Goal: Transaction & Acquisition: Purchase product/service

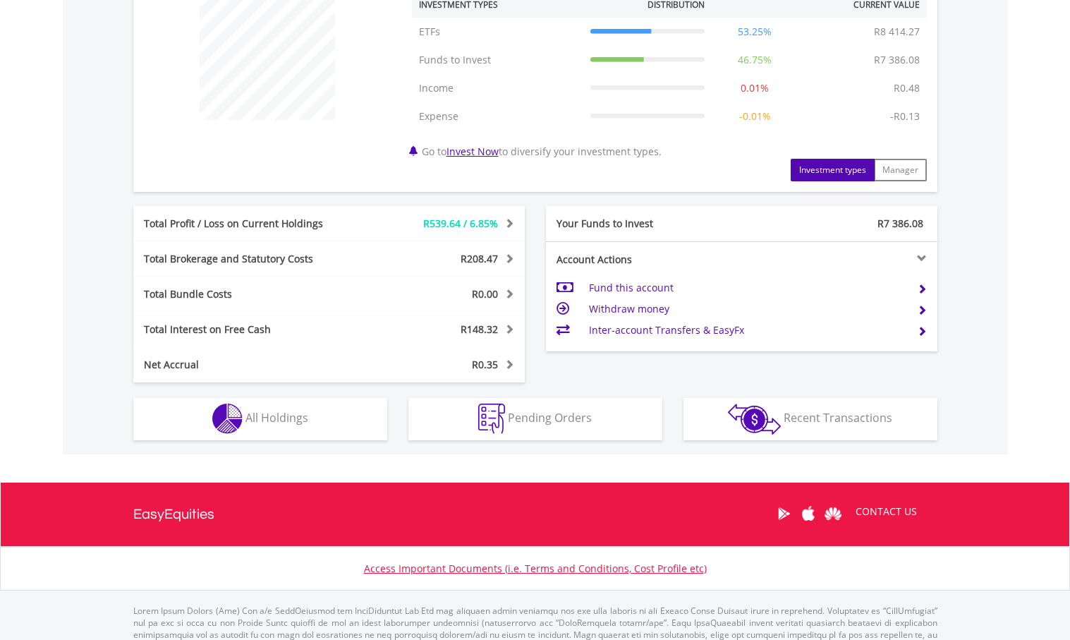
scroll to position [564, 0]
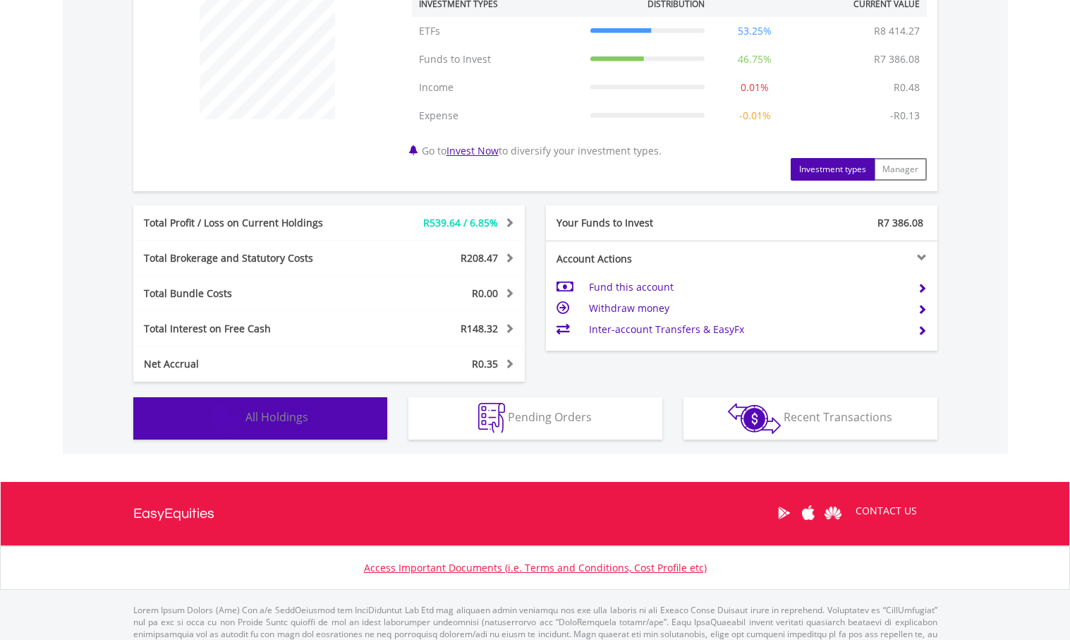
click at [291, 419] on span "All Holdings" at bounding box center [276, 417] width 63 height 16
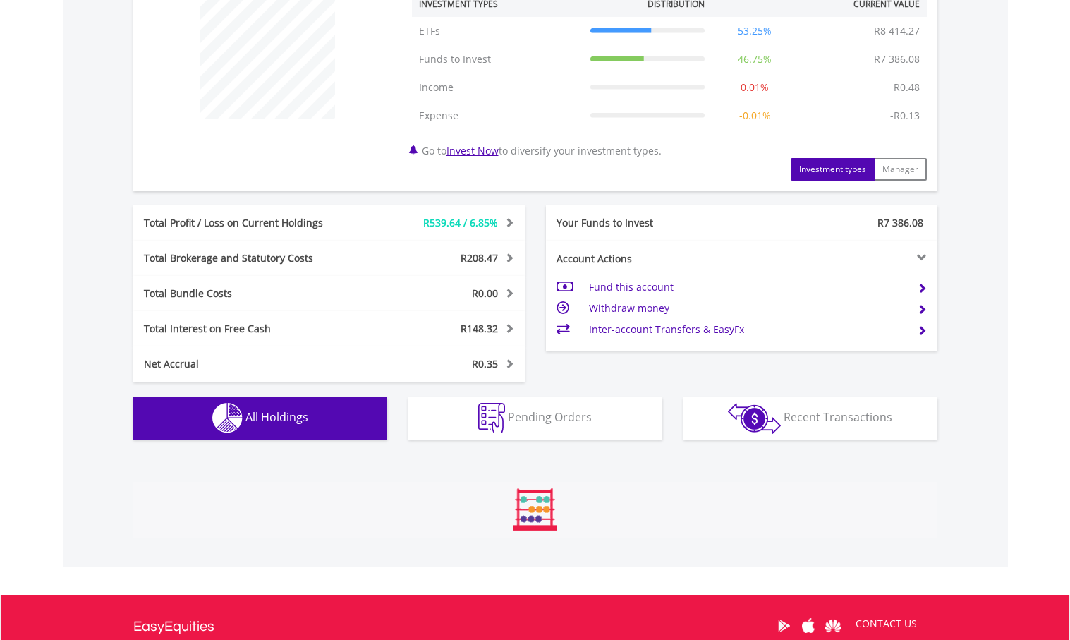
scroll to position [1046, 0]
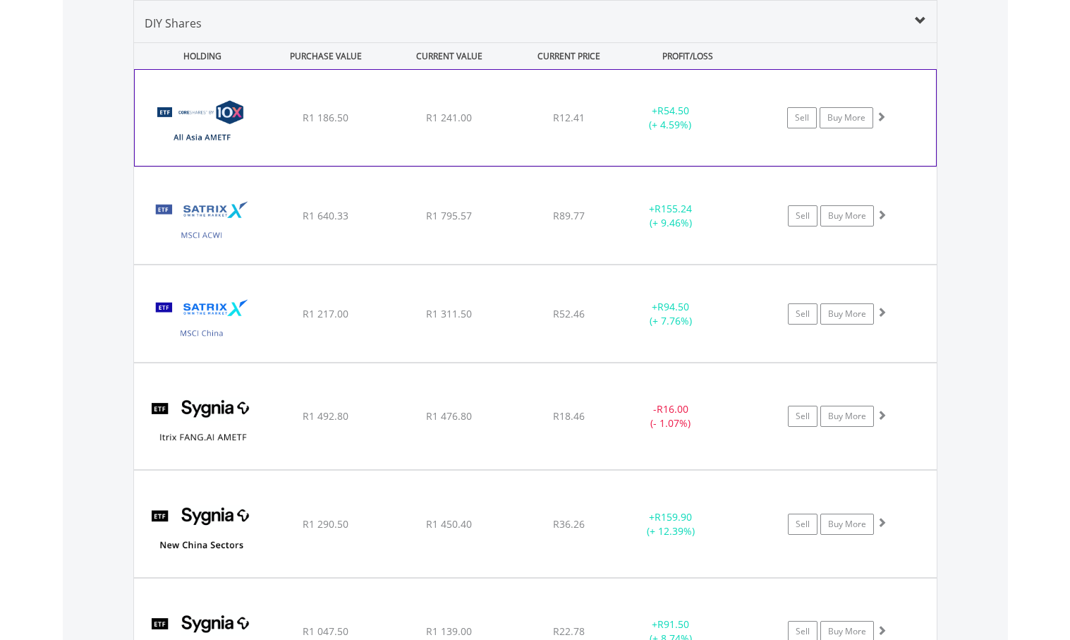
click at [212, 133] on img at bounding box center [202, 124] width 121 height 75
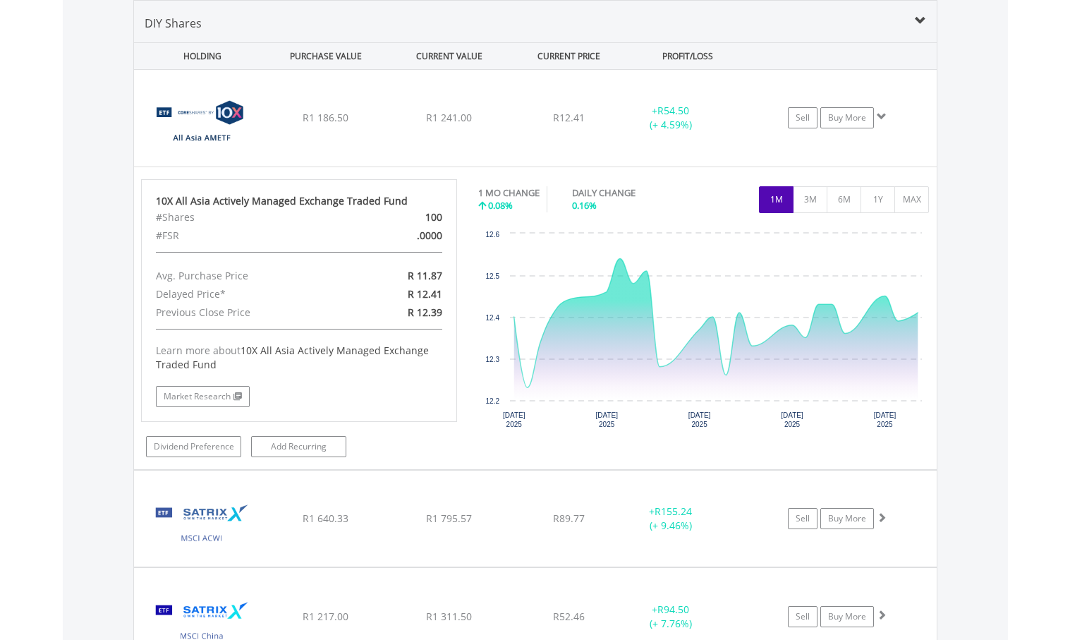
click at [1039, 130] on body "My Investments Invest Now New Listings Sell My Recurring Investments Pending Or…" at bounding box center [535, 107] width 1070 height 2306
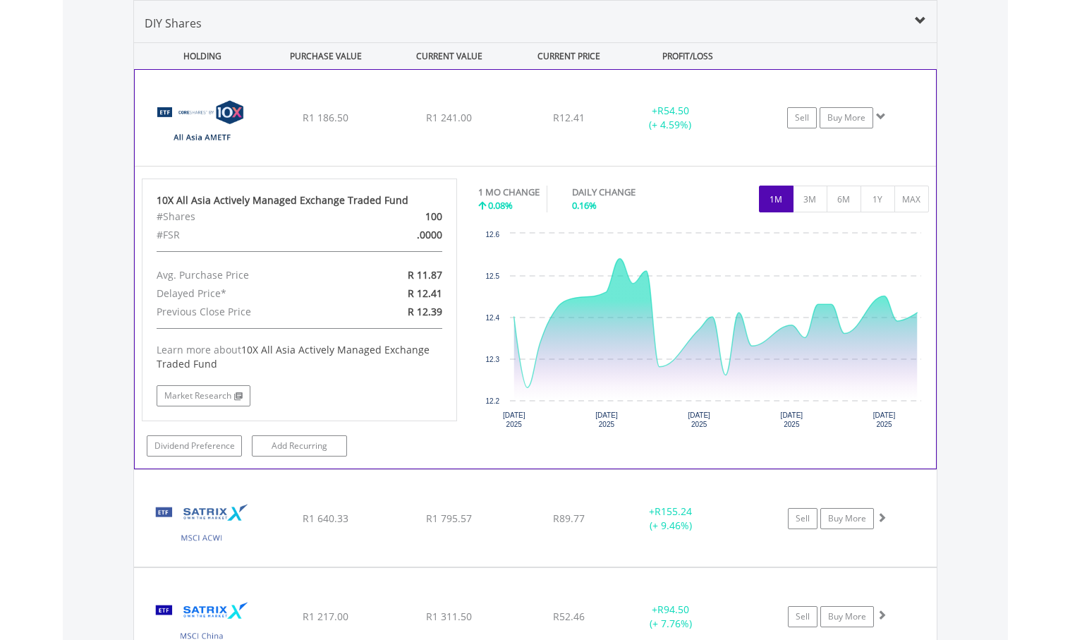
scroll to position [135, 268]
click at [843, 117] on link "Buy More" at bounding box center [847, 117] width 54 height 21
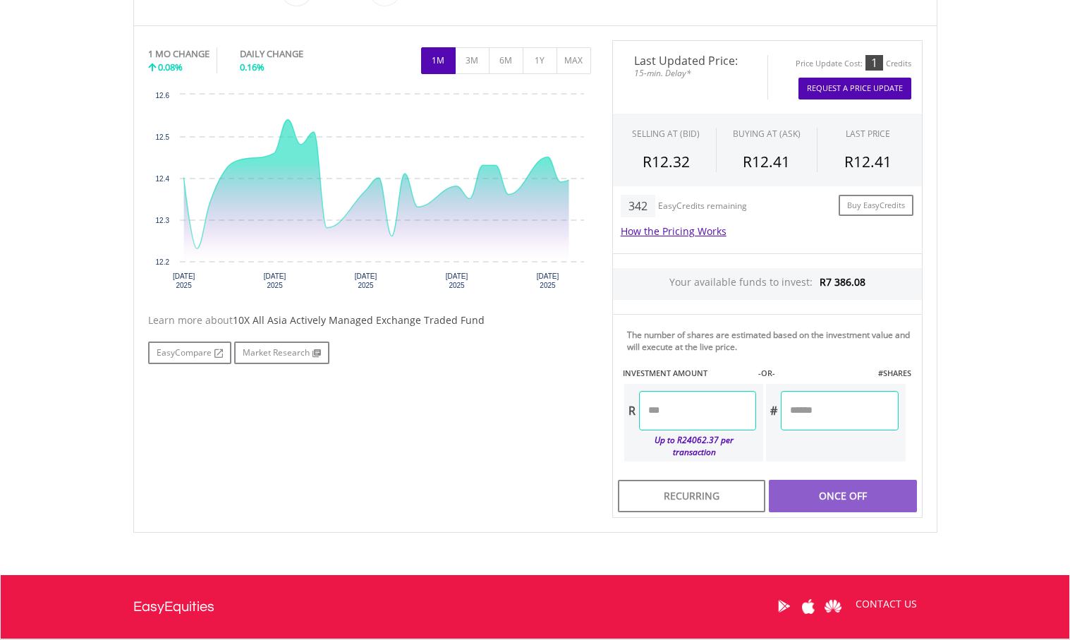
scroll to position [423, 0]
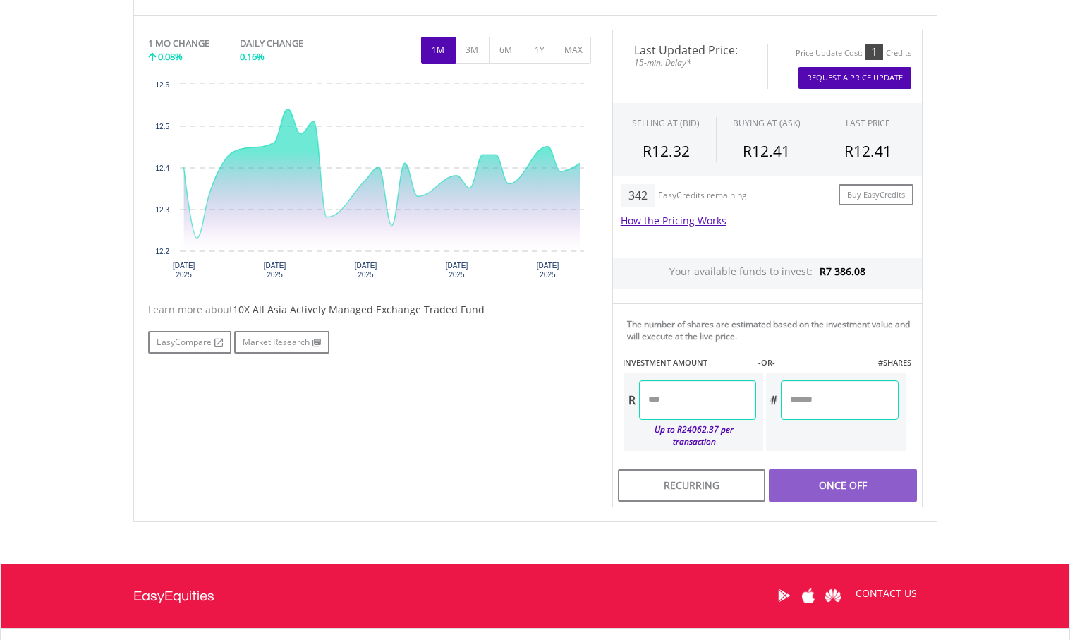
click at [852, 77] on button "Request A Price Update" at bounding box center [854, 78] width 113 height 22
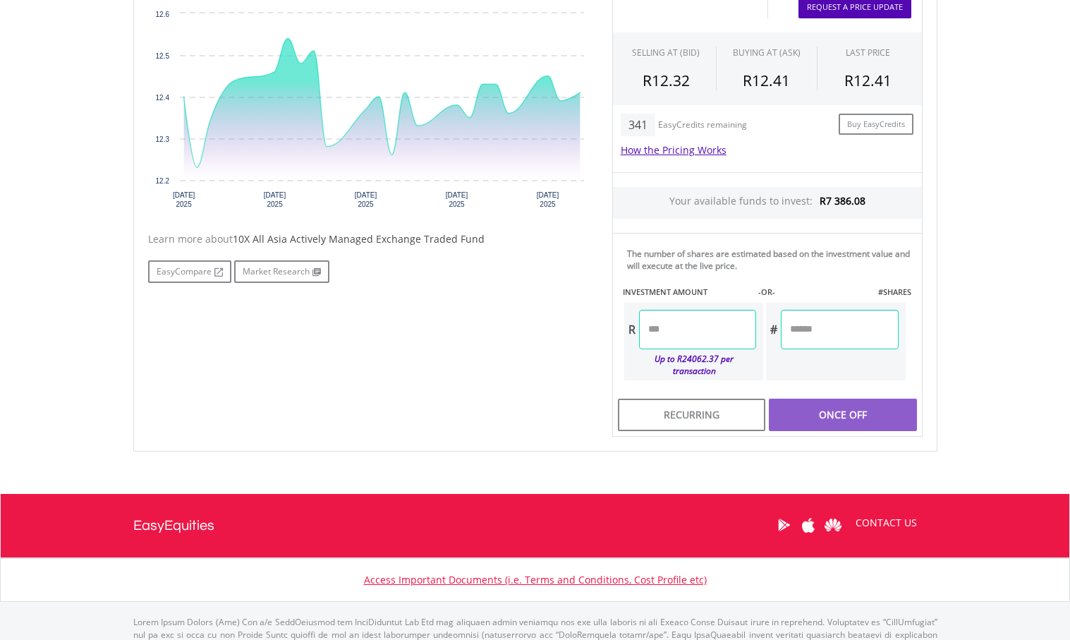
click at [820, 330] on input "number" at bounding box center [839, 329] width 117 height 39
type input "**"
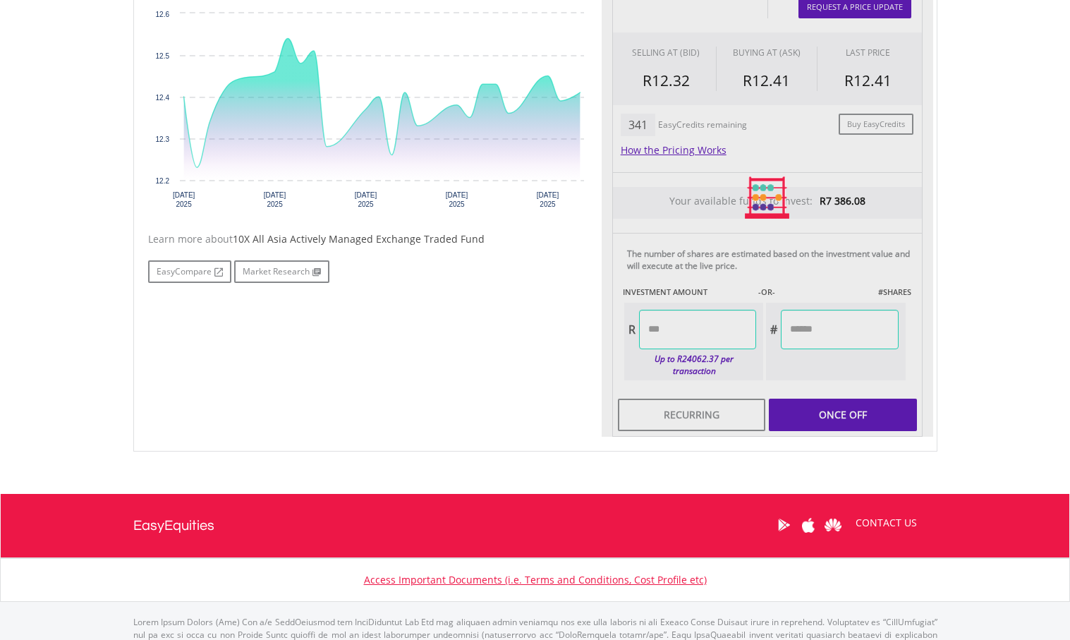
type input "******"
click at [970, 269] on body "My Investments Invest Now New Listings Sell My Recurring Investments Pending Or…" at bounding box center [535, 107] width 1070 height 1203
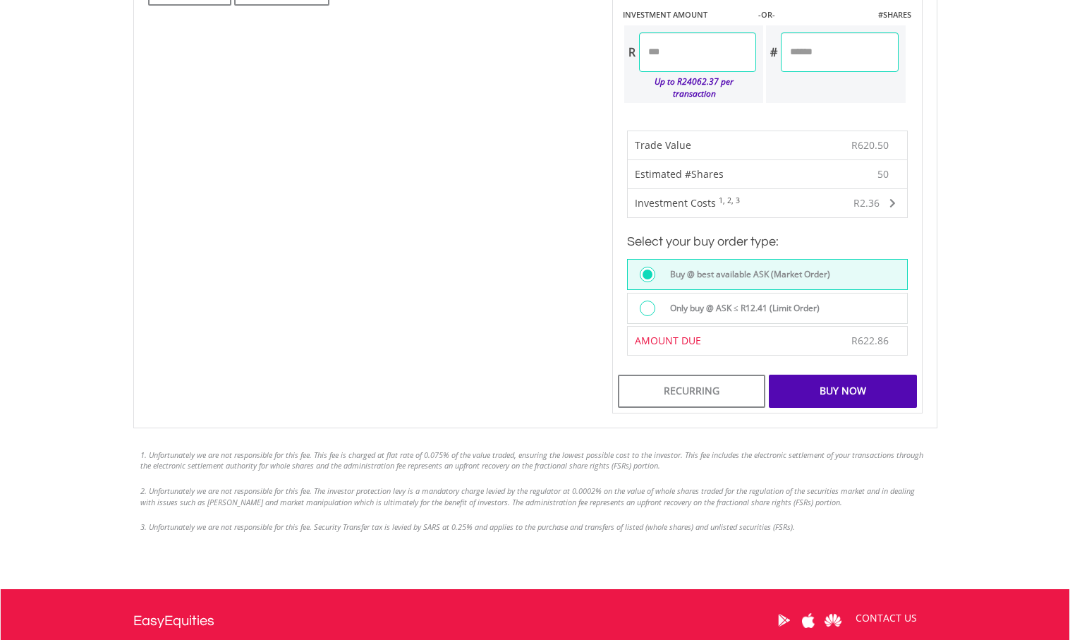
scroll to position [776, 0]
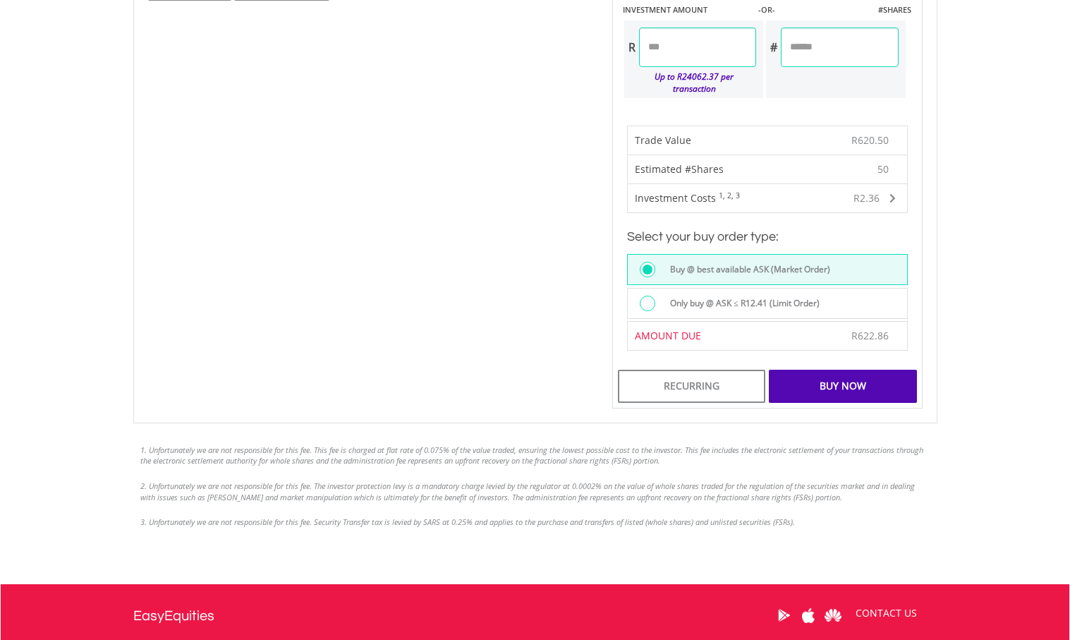
click at [837, 374] on div "Buy Now" at bounding box center [842, 386] width 147 height 32
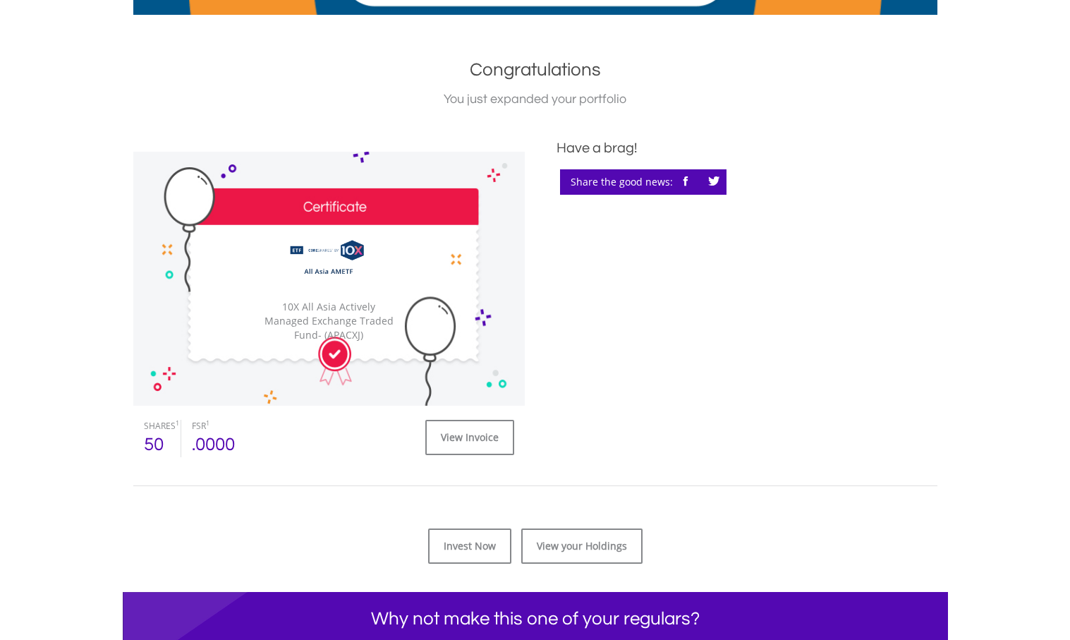
scroll to position [282, 0]
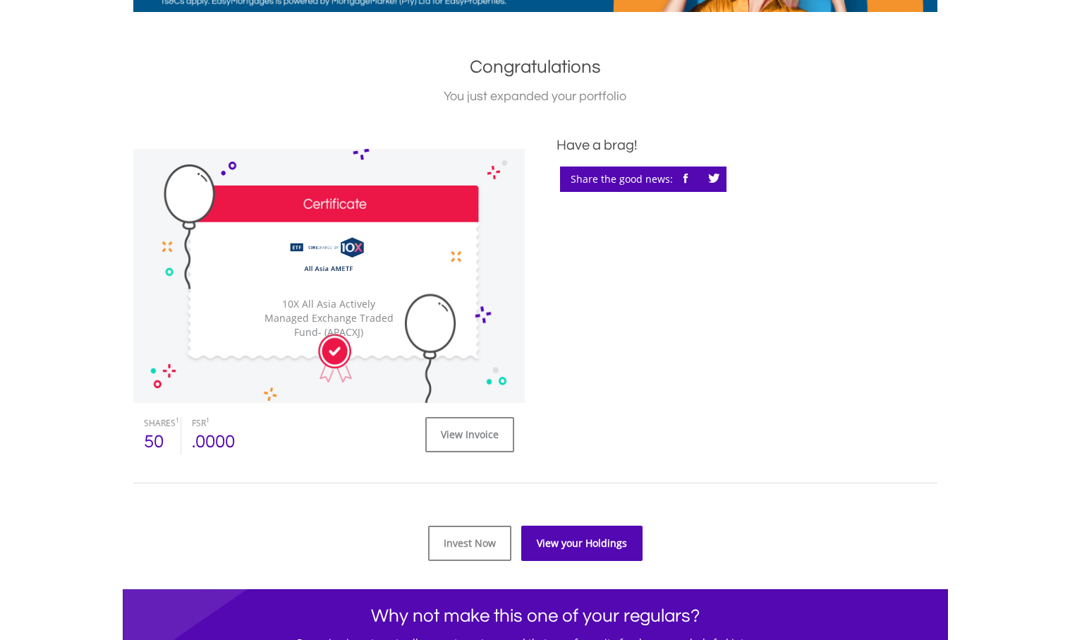
click at [573, 543] on link "View your Holdings" at bounding box center [581, 542] width 121 height 35
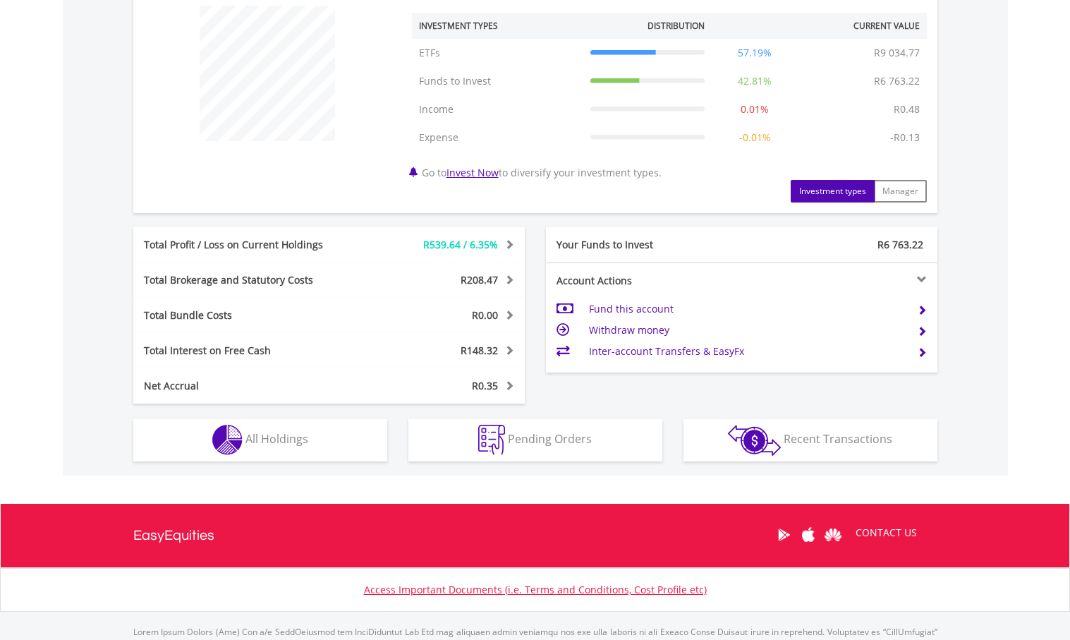
scroll to position [564, 0]
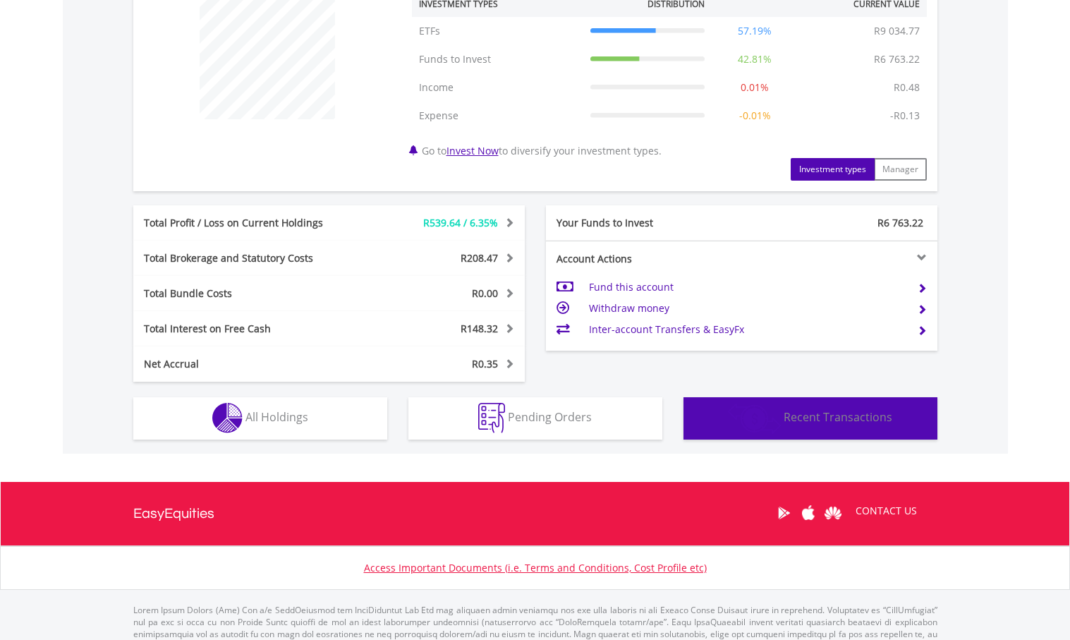
click at [829, 416] on span "Recent Transactions" at bounding box center [838, 417] width 109 height 16
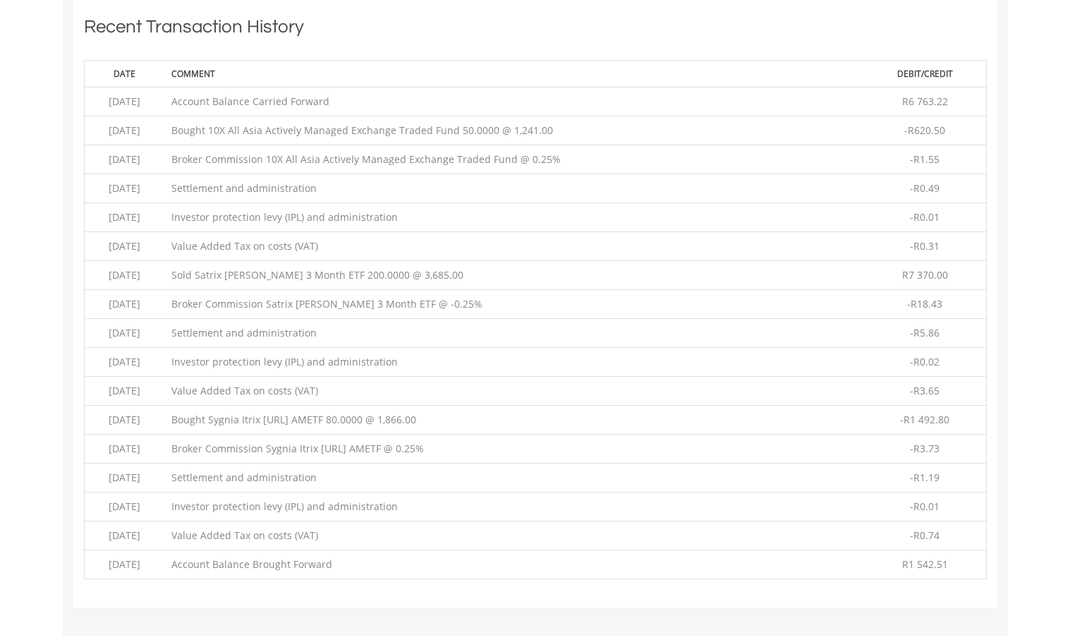
scroll to position [135, 268]
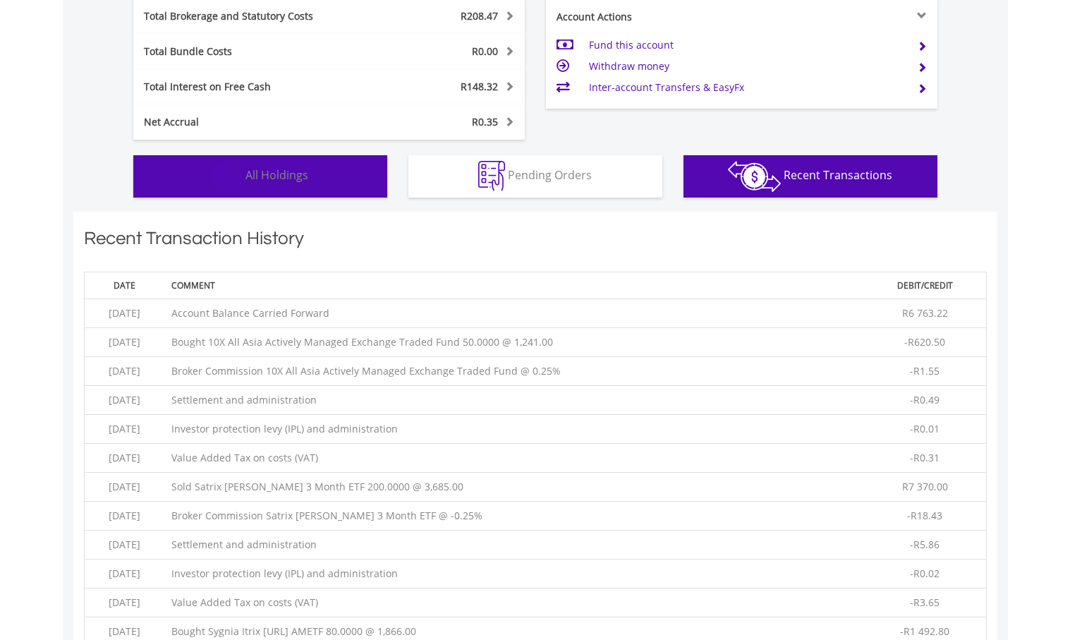
click at [272, 173] on span "All Holdings" at bounding box center [276, 175] width 63 height 16
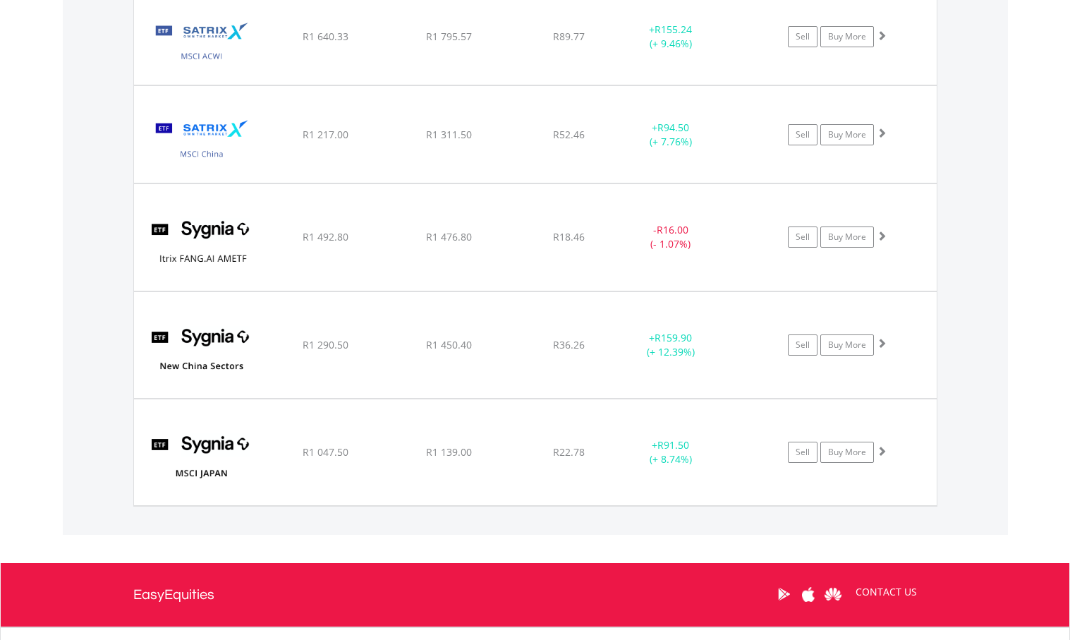
scroll to position [1187, 0]
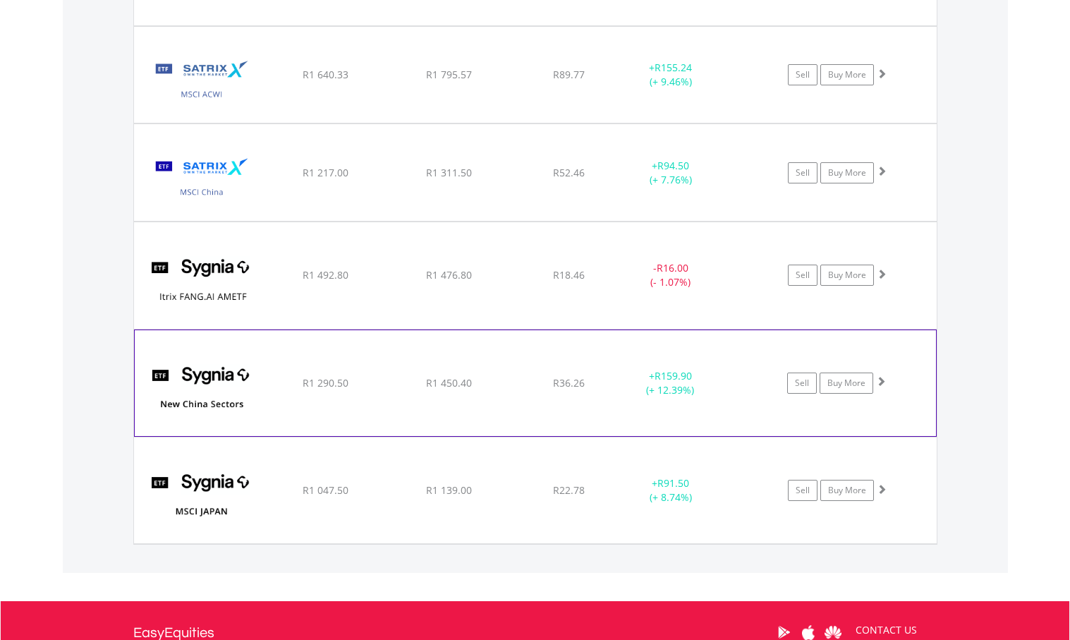
click at [209, 377] on img at bounding box center [202, 390] width 121 height 85
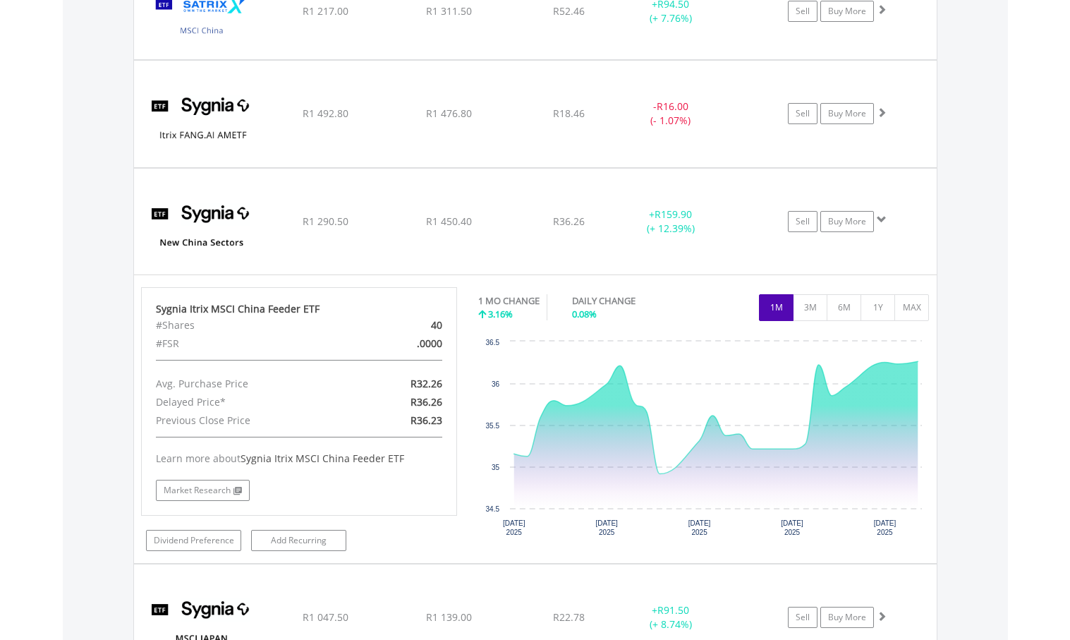
scroll to position [1399, 0]
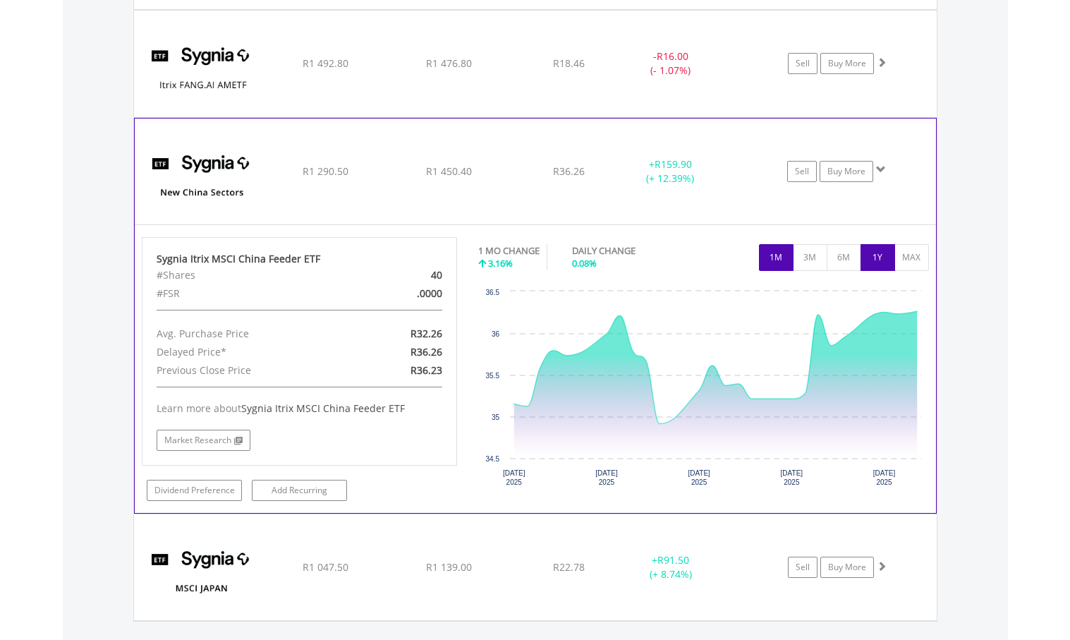
click at [877, 255] on button "1Y" at bounding box center [877, 257] width 35 height 27
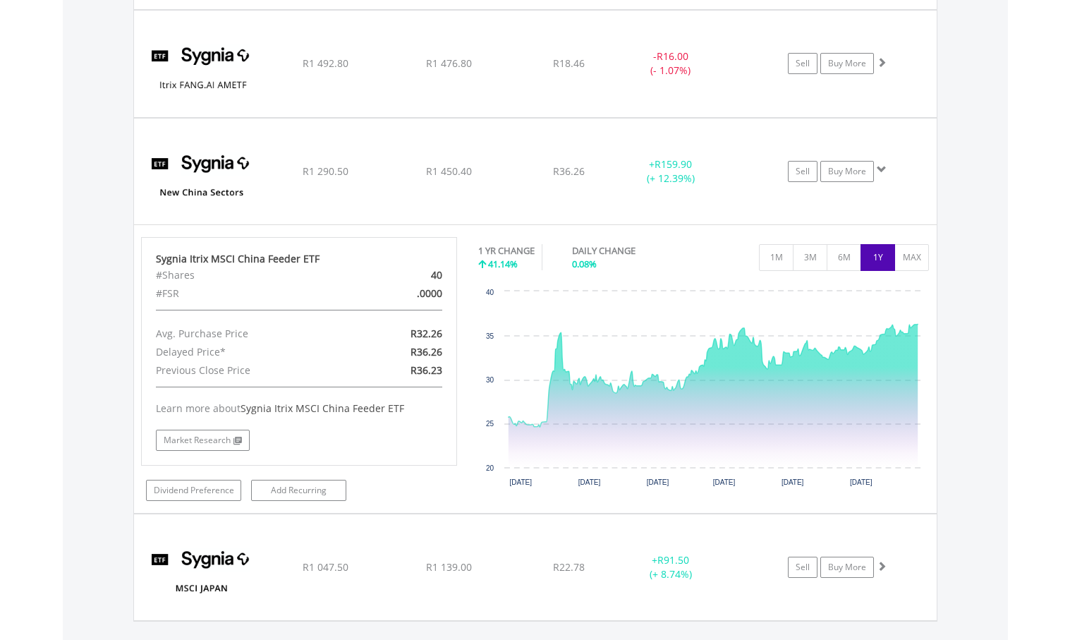
scroll to position [1328, 0]
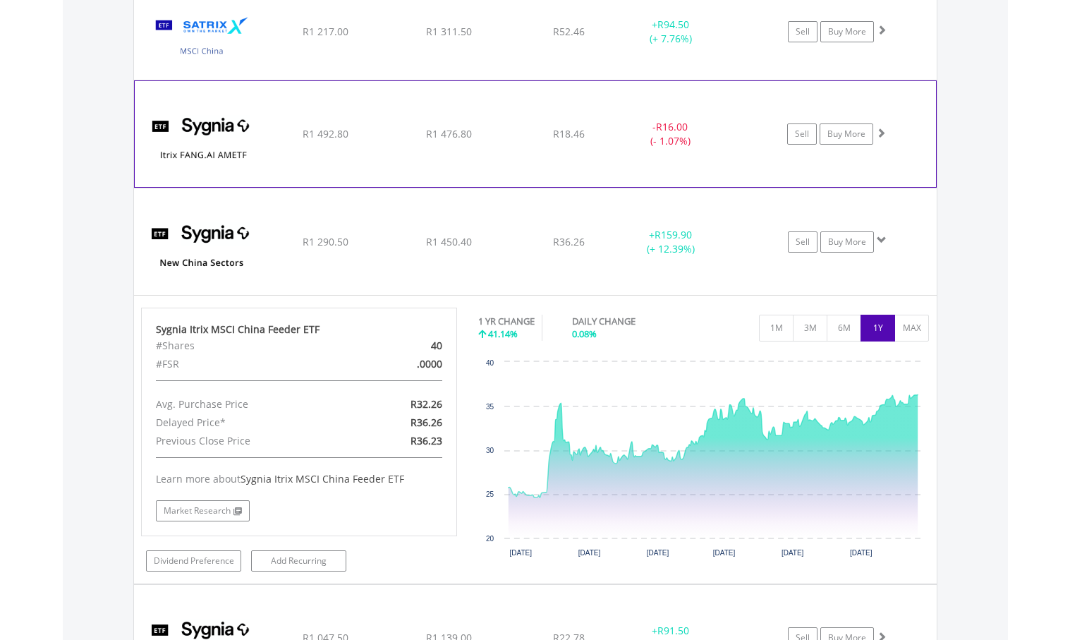
click at [228, 150] on img at bounding box center [202, 141] width 121 height 85
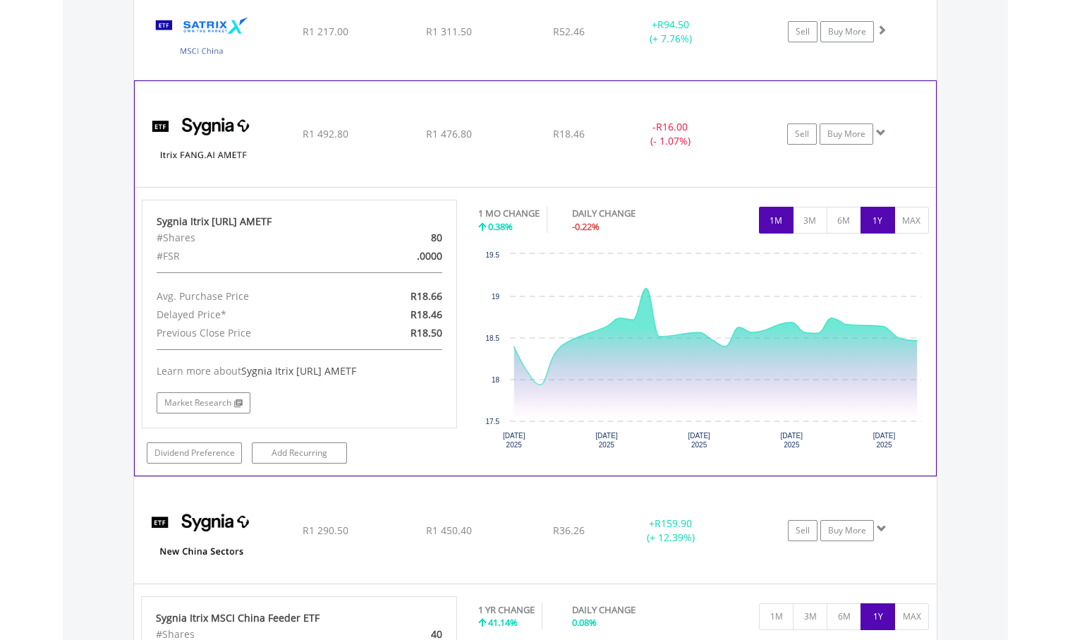
click at [881, 221] on button "1Y" at bounding box center [877, 220] width 35 height 27
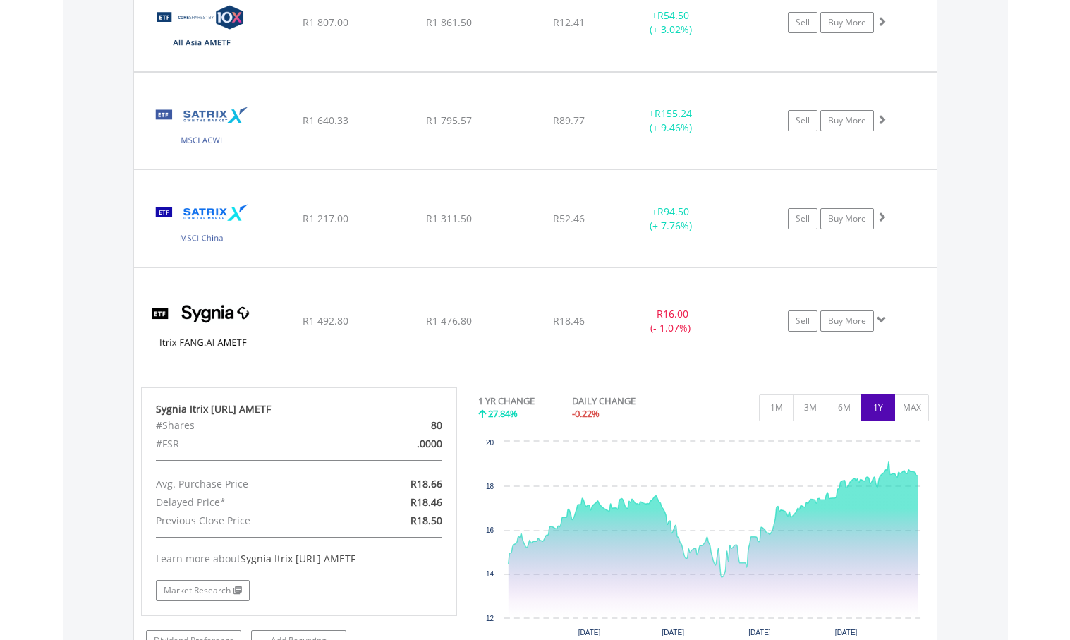
scroll to position [1116, 0]
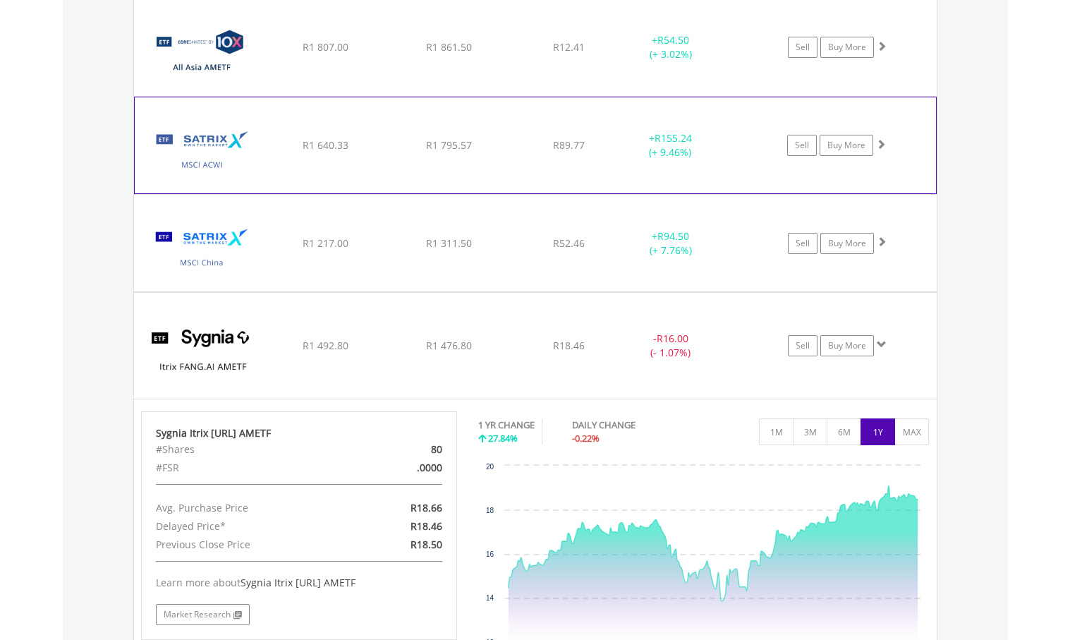
click at [202, 158] on img at bounding box center [202, 152] width 121 height 75
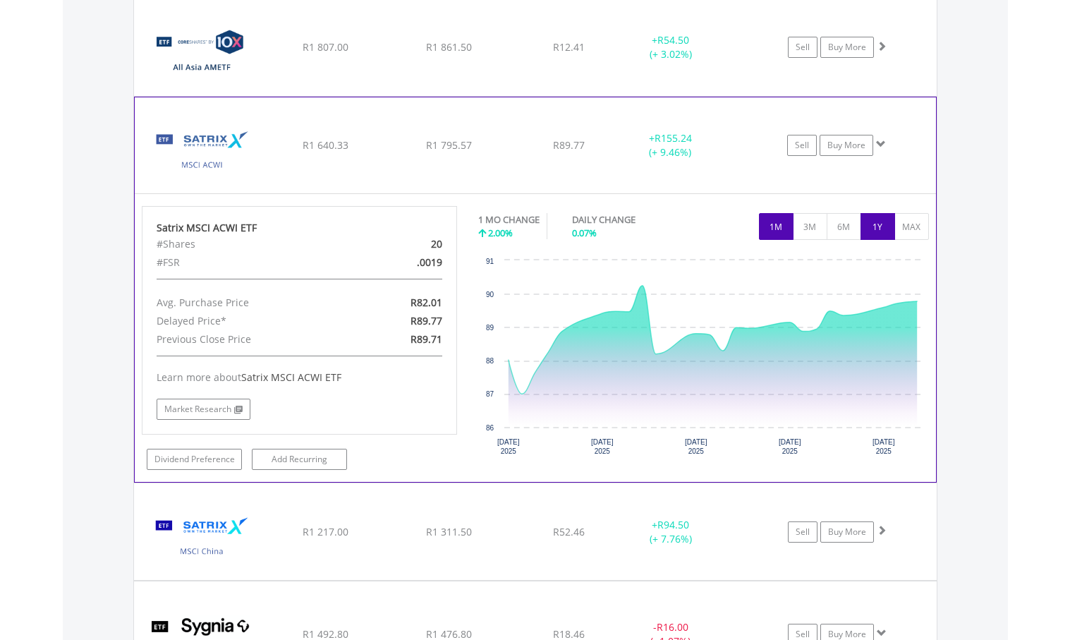
click at [879, 226] on button "1Y" at bounding box center [877, 226] width 35 height 27
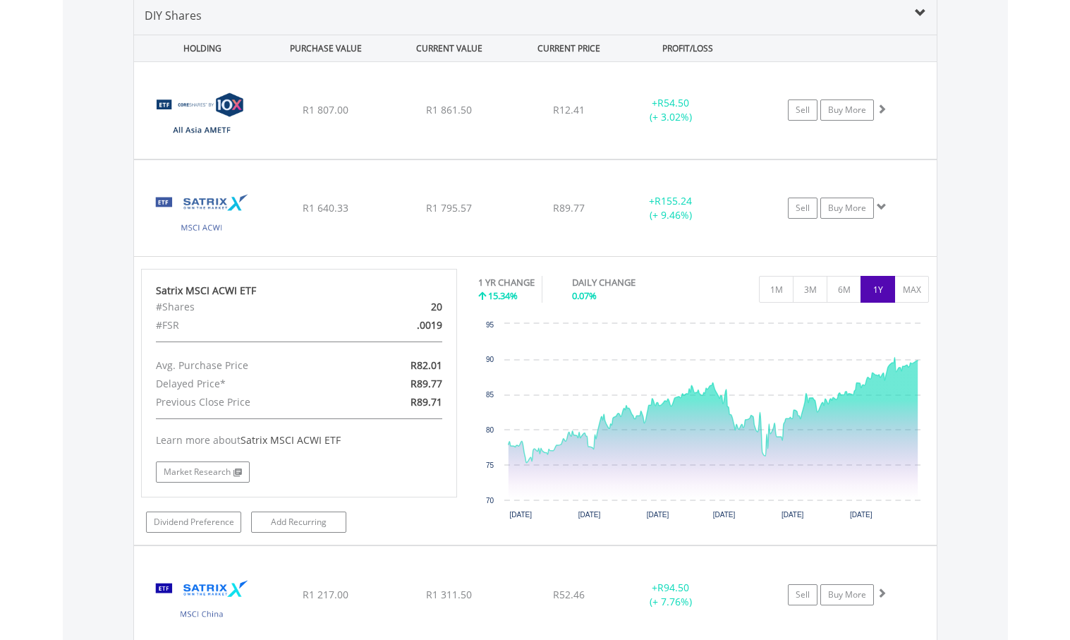
scroll to position [1046, 0]
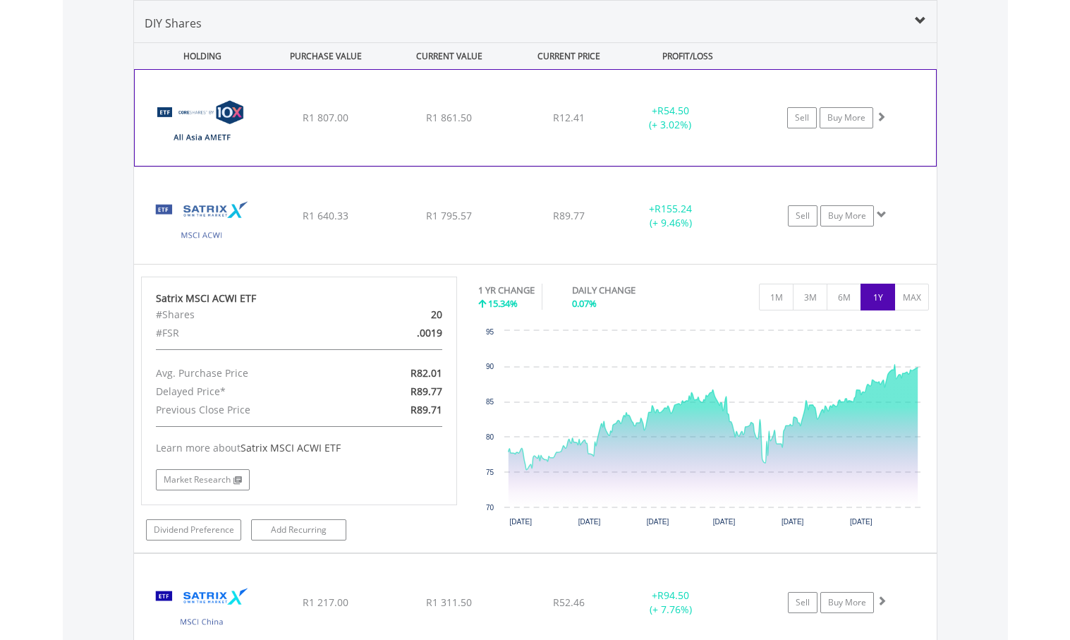
click at [197, 139] on img at bounding box center [202, 124] width 121 height 75
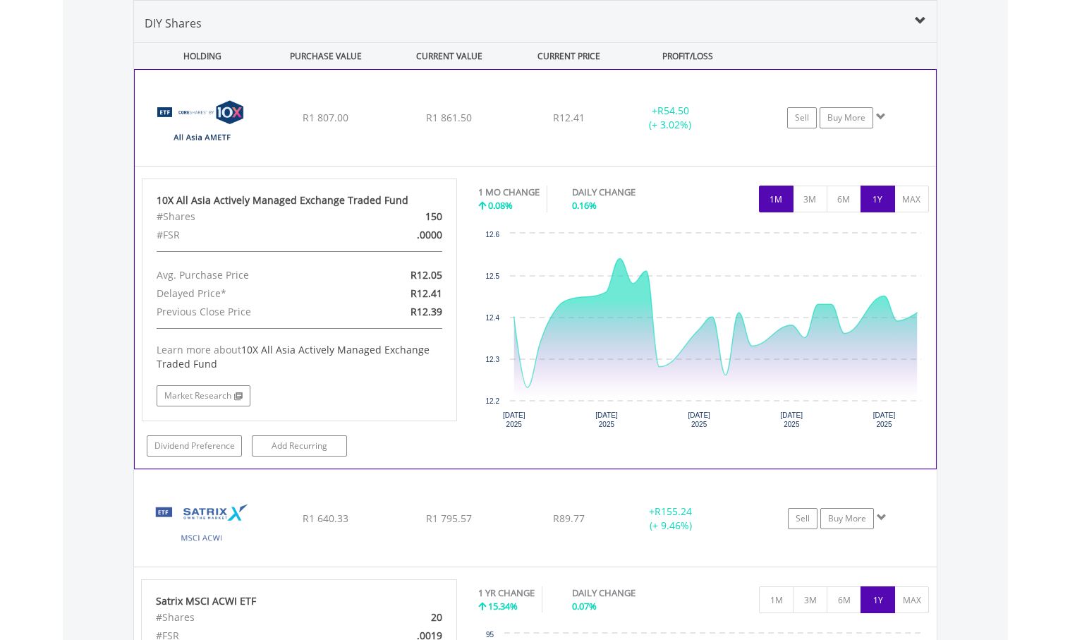
click at [878, 200] on button "1Y" at bounding box center [877, 198] width 35 height 27
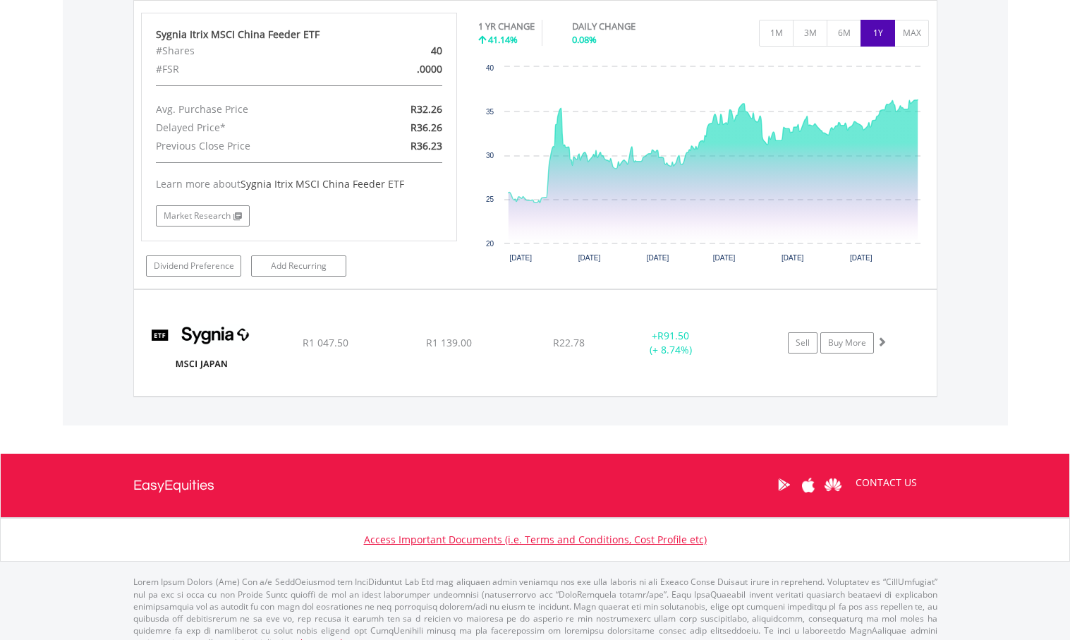
scroll to position [2520, 0]
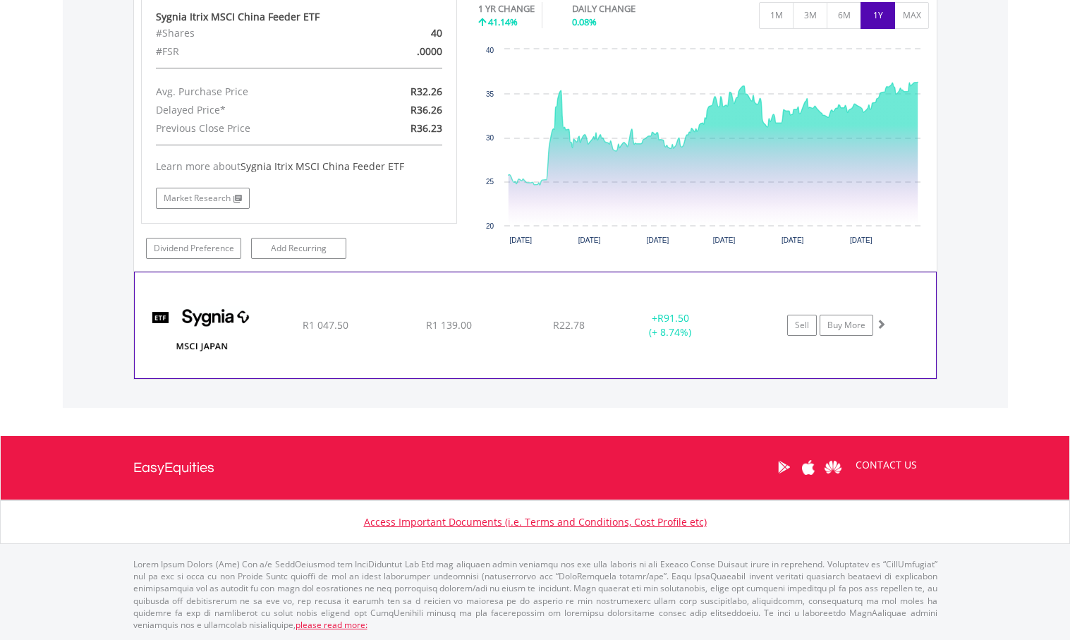
click at [205, 347] on img at bounding box center [202, 332] width 121 height 85
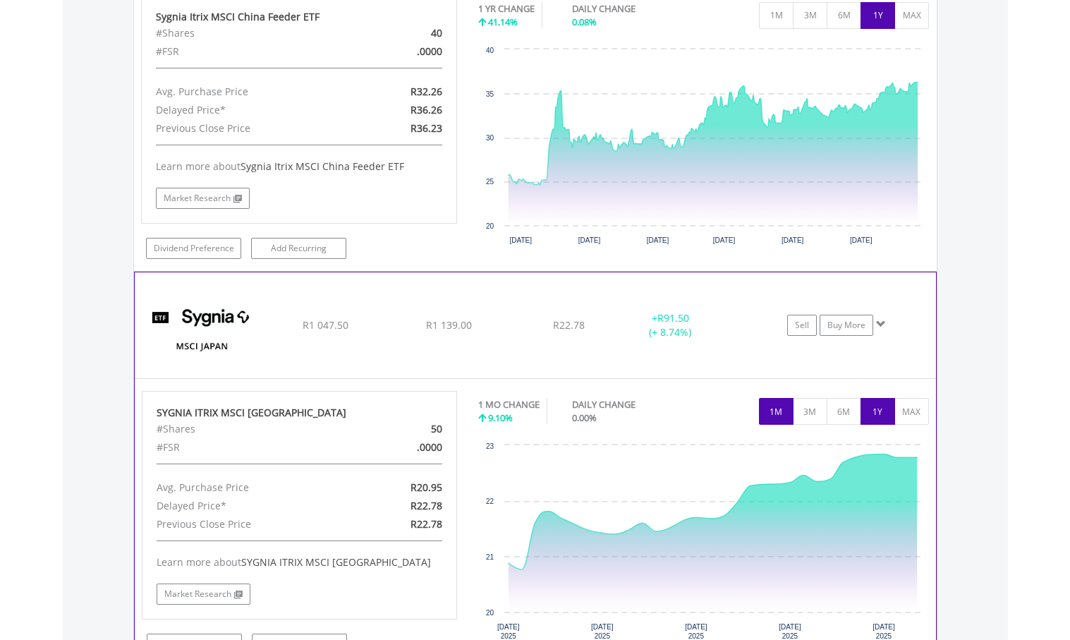
click at [875, 417] on button "1Y" at bounding box center [877, 411] width 35 height 27
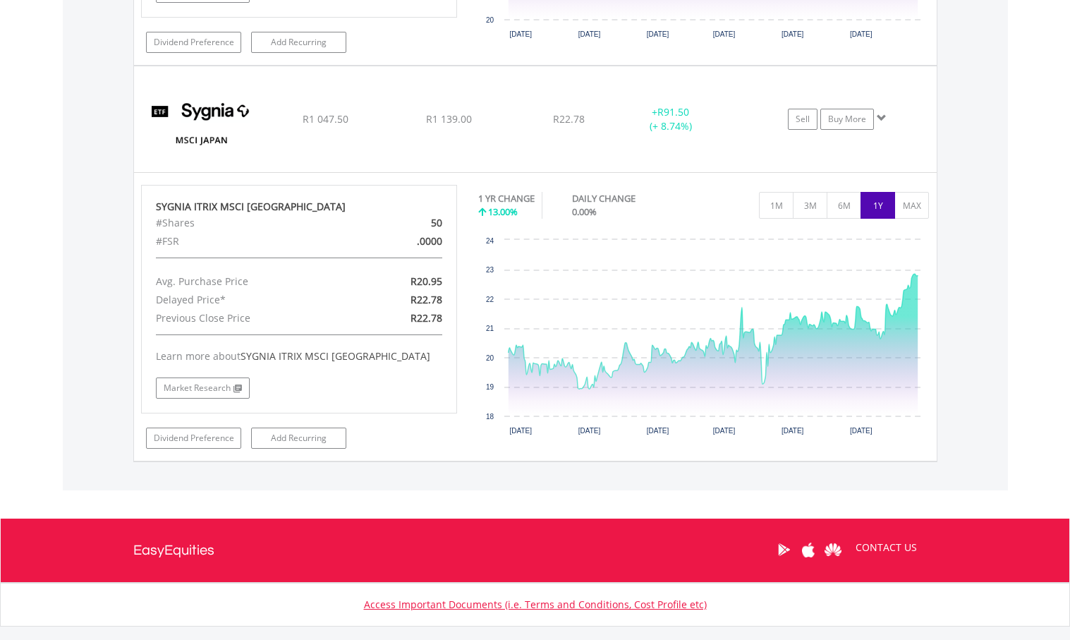
scroll to position [2731, 0]
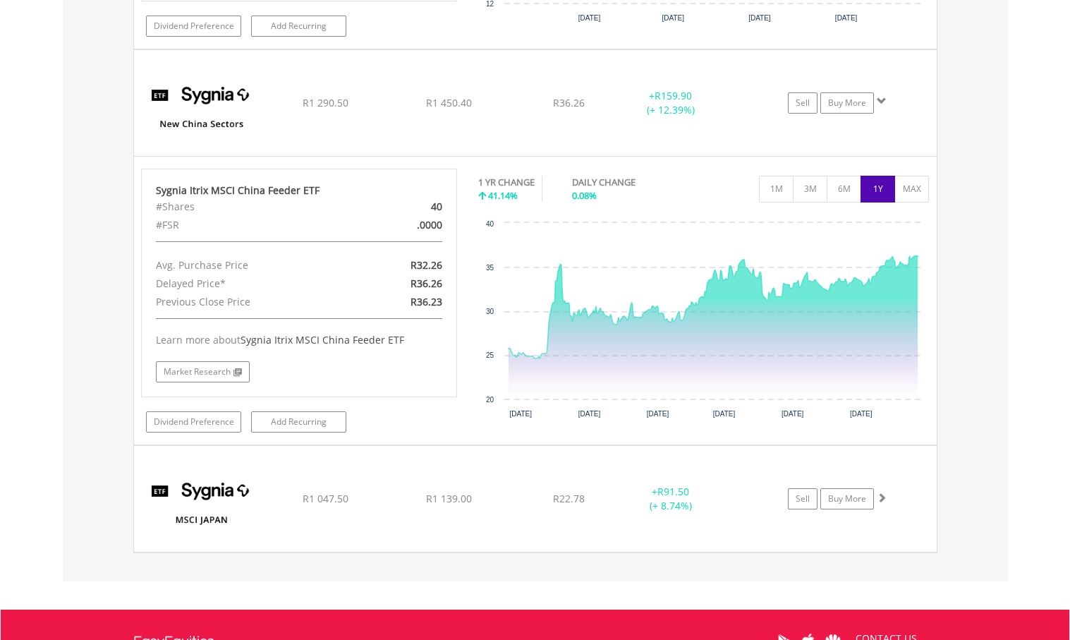
scroll to position [2308, 0]
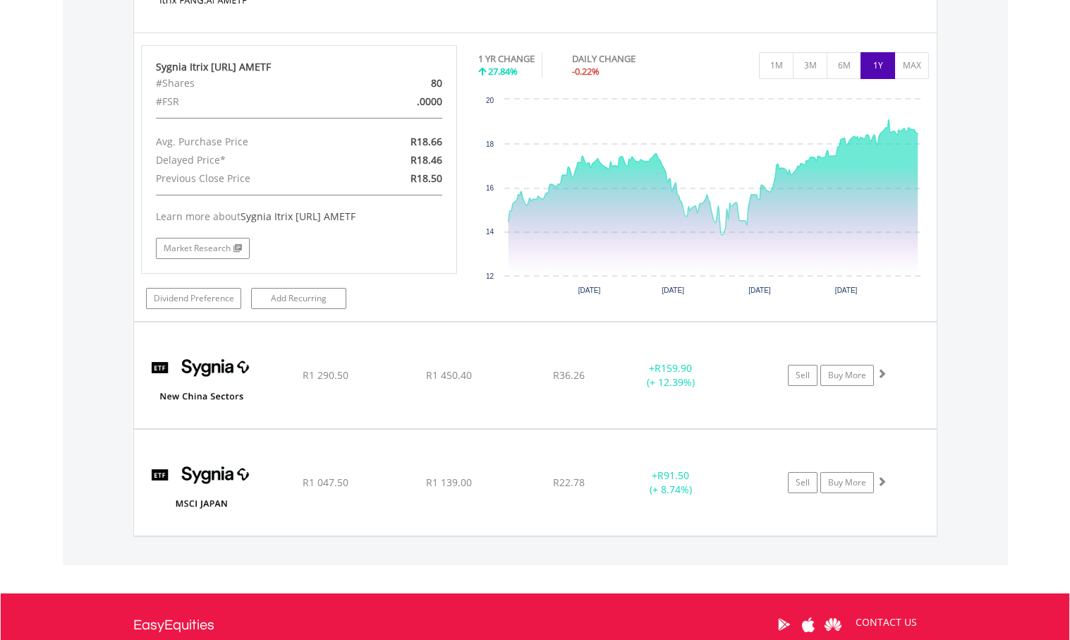
scroll to position [2020, 0]
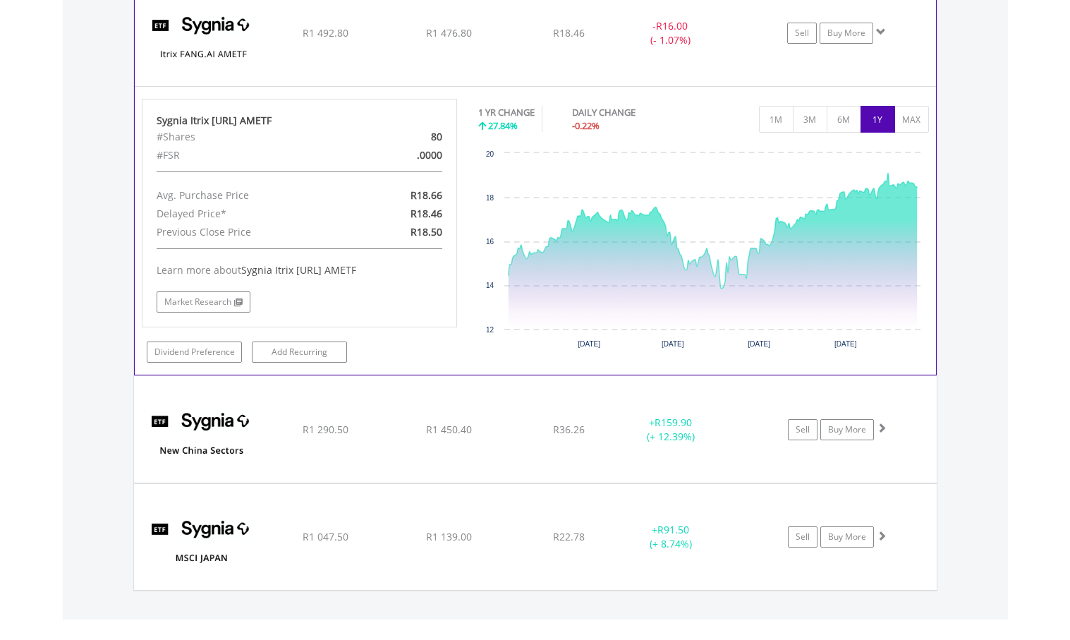
click at [319, 138] on div "#Shares" at bounding box center [248, 137] width 205 height 18
click at [234, 135] on div "#Shares" at bounding box center [248, 137] width 205 height 18
click at [218, 66] on img at bounding box center [202, 40] width 121 height 85
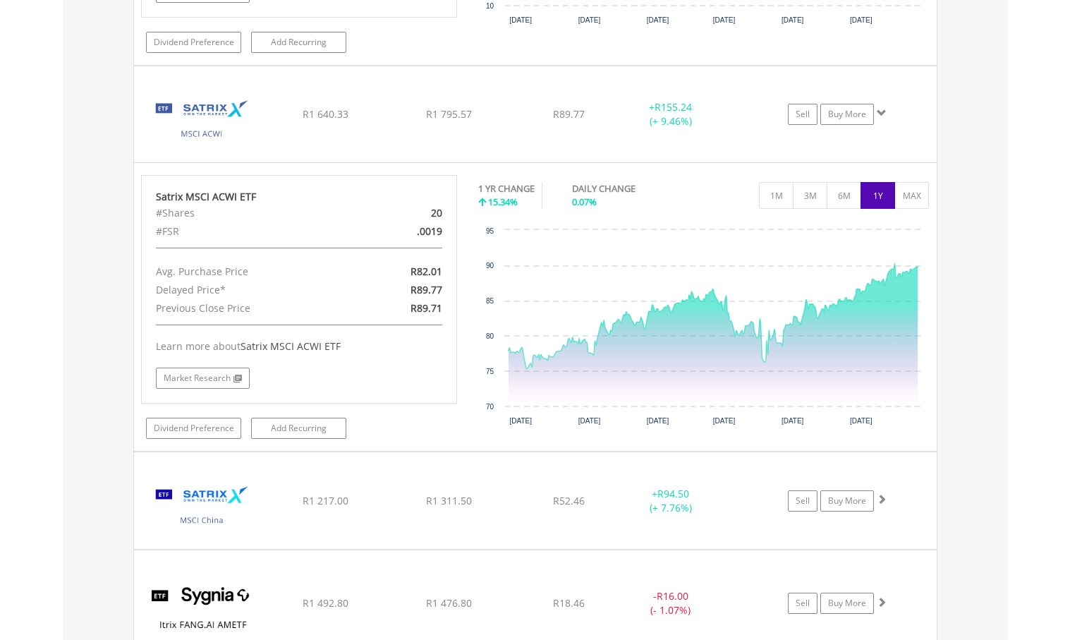
scroll to position [1449, 0]
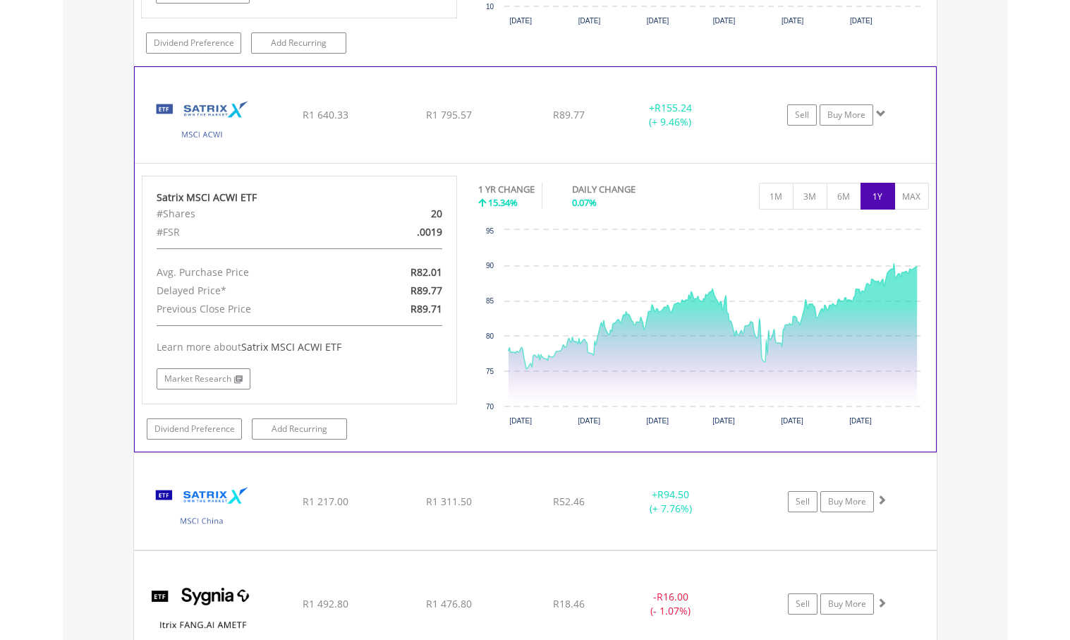
click at [225, 134] on img at bounding box center [202, 122] width 121 height 75
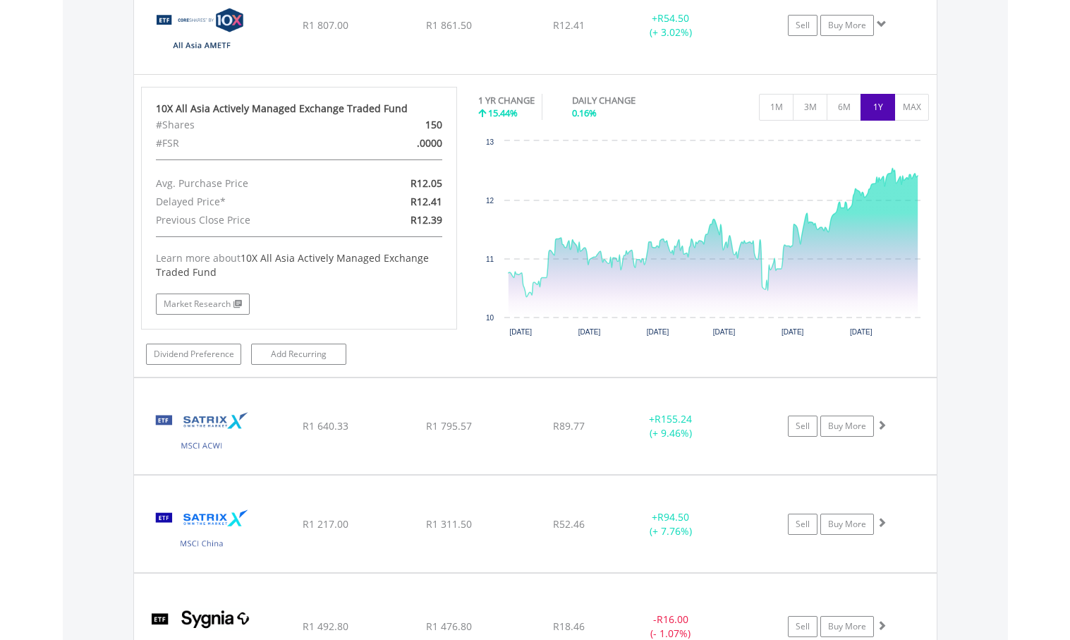
scroll to position [1097, 0]
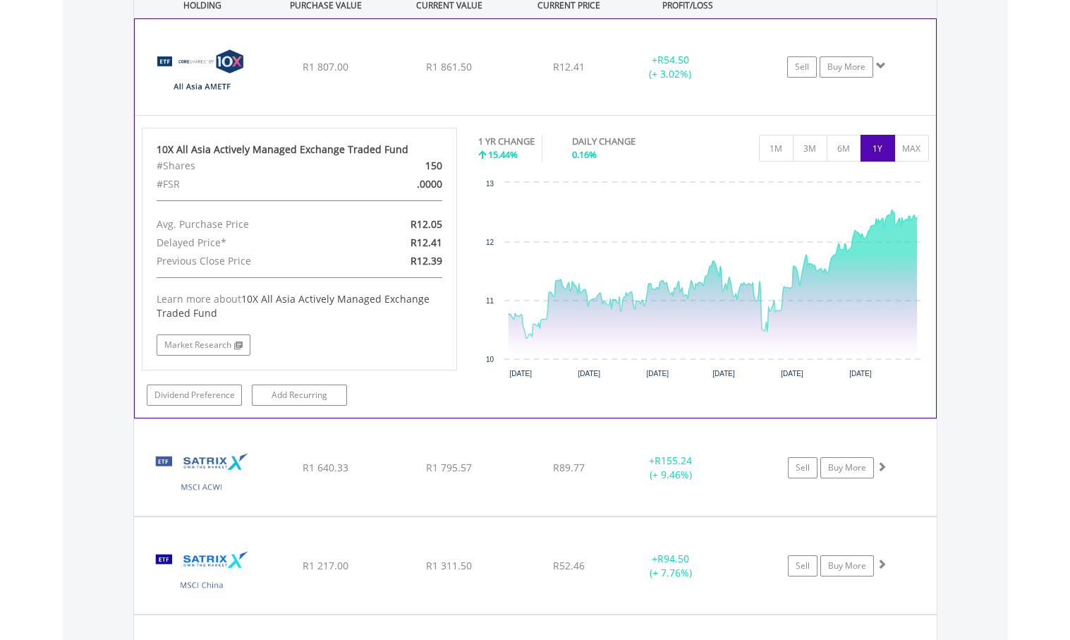
click at [200, 83] on img at bounding box center [202, 74] width 121 height 75
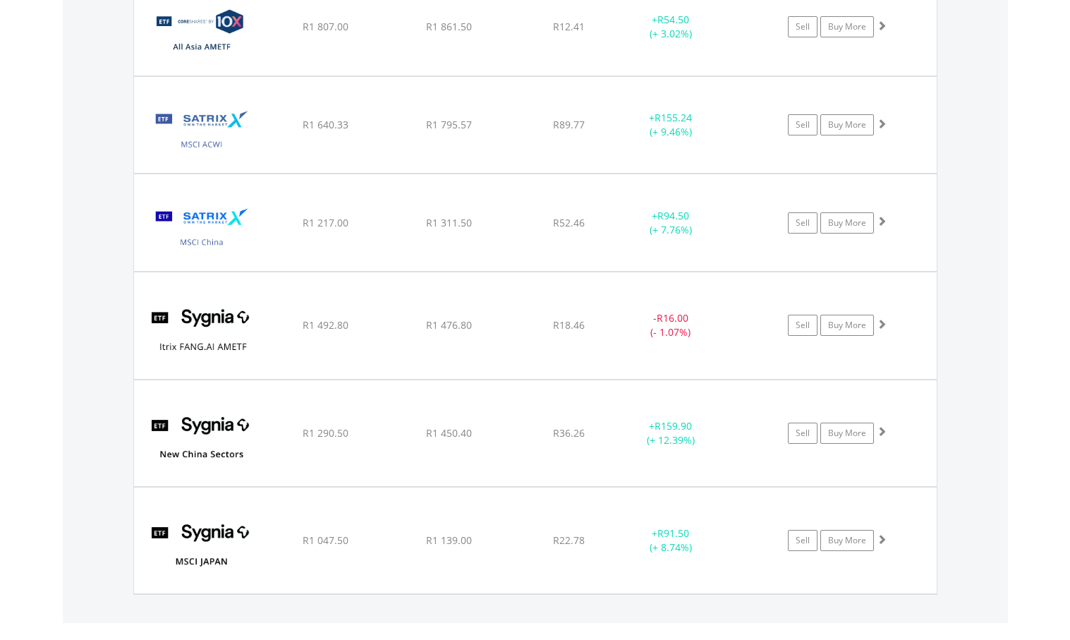
scroll to position [1167, 0]
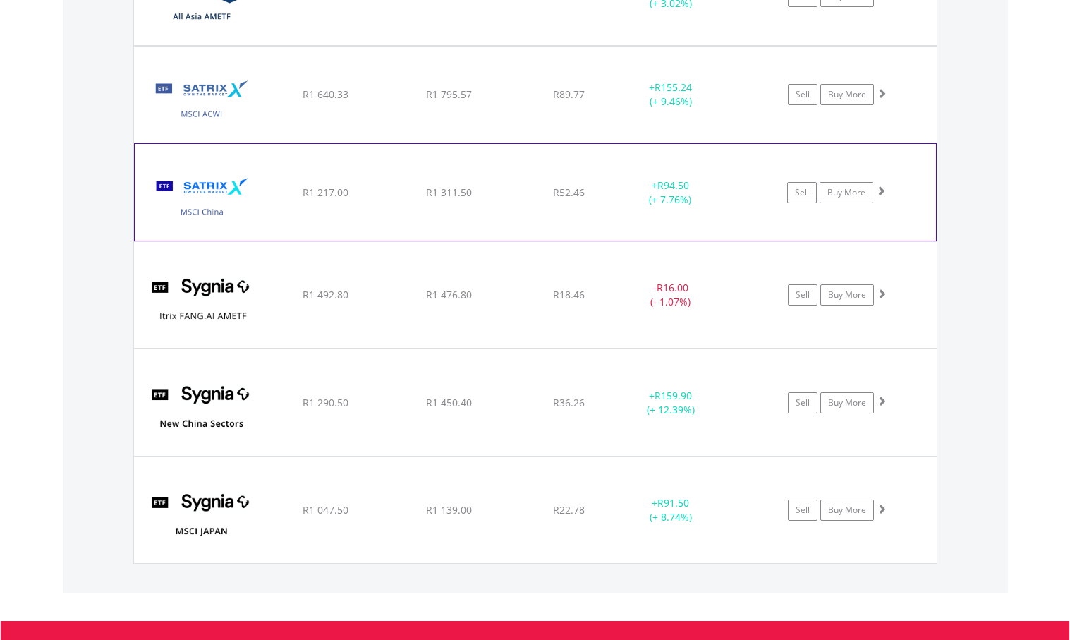
click at [205, 205] on img at bounding box center [202, 199] width 121 height 75
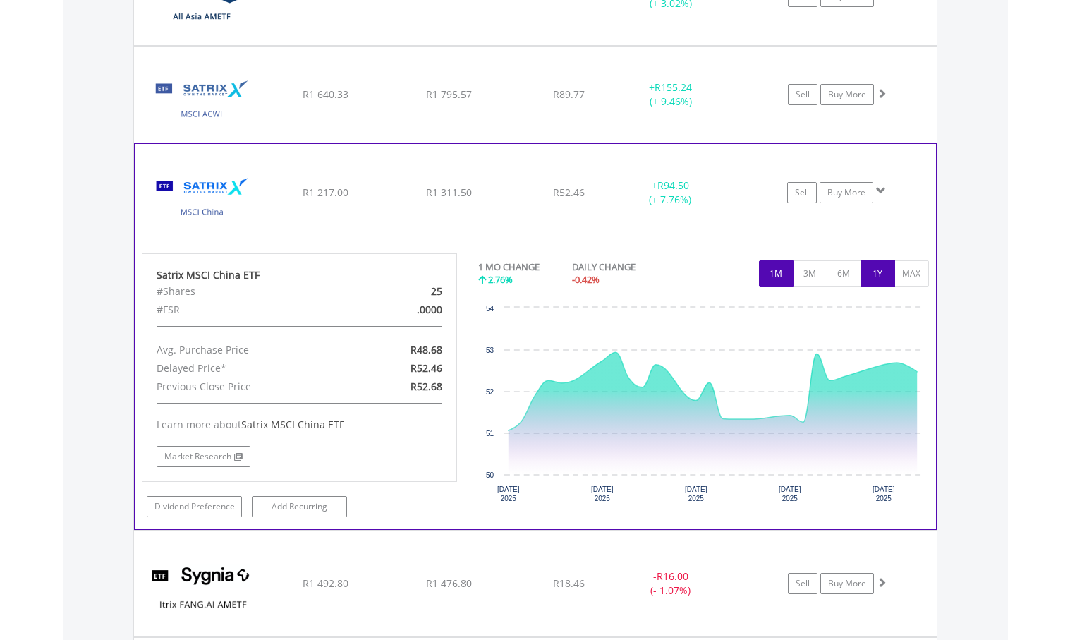
click at [881, 278] on button "1Y" at bounding box center [877, 273] width 35 height 27
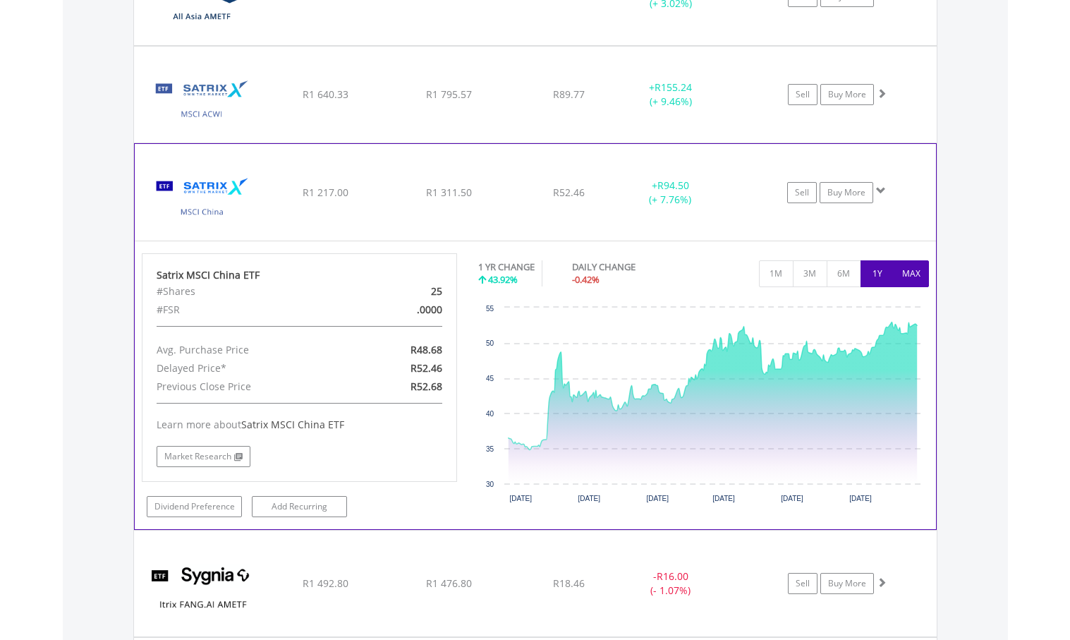
click at [914, 272] on button "MAX" at bounding box center [911, 273] width 35 height 27
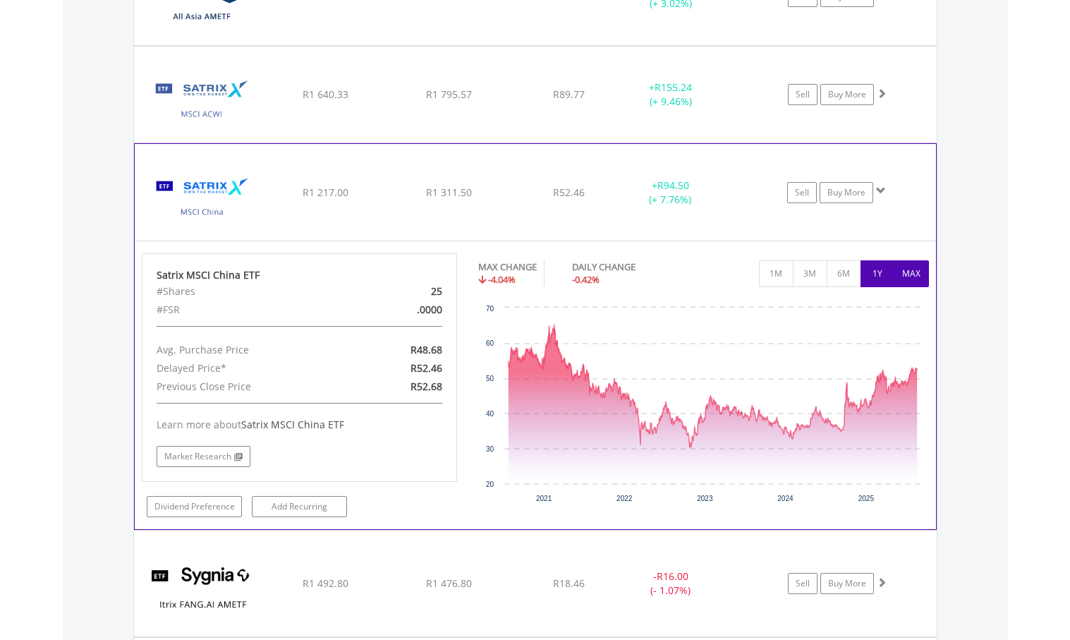
click at [877, 275] on button "1Y" at bounding box center [877, 273] width 35 height 27
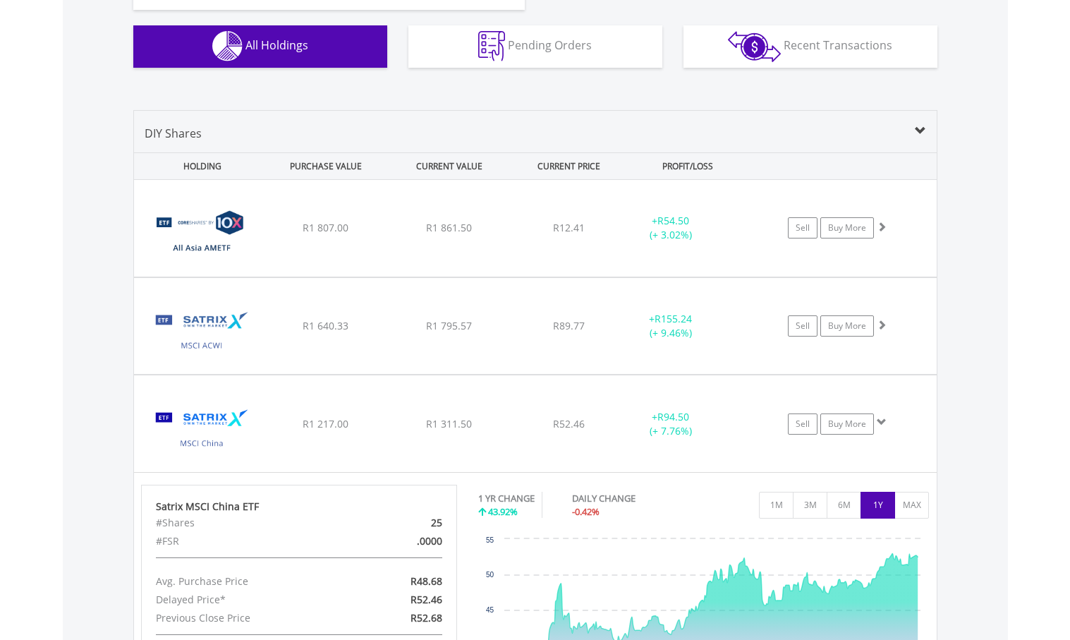
scroll to position [956, 0]
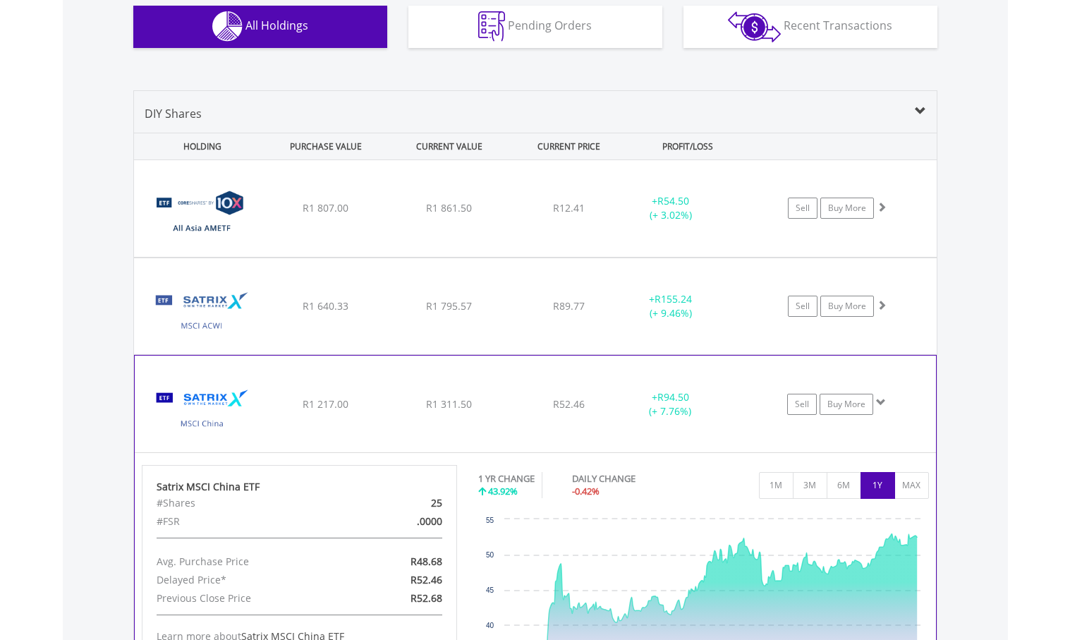
click at [184, 423] on img at bounding box center [202, 410] width 121 height 75
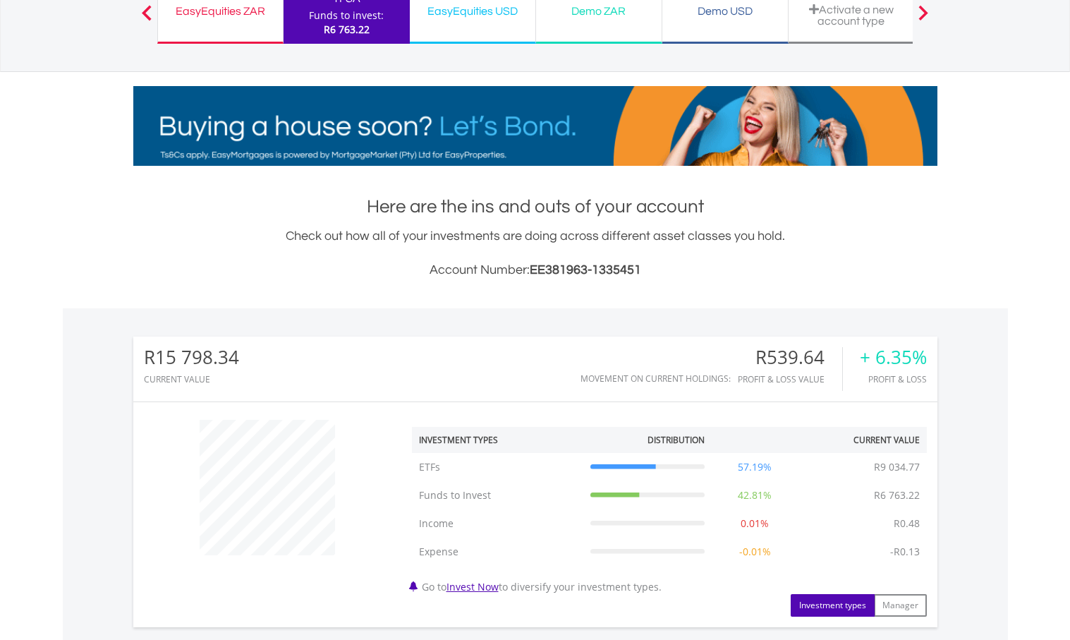
scroll to position [39, 0]
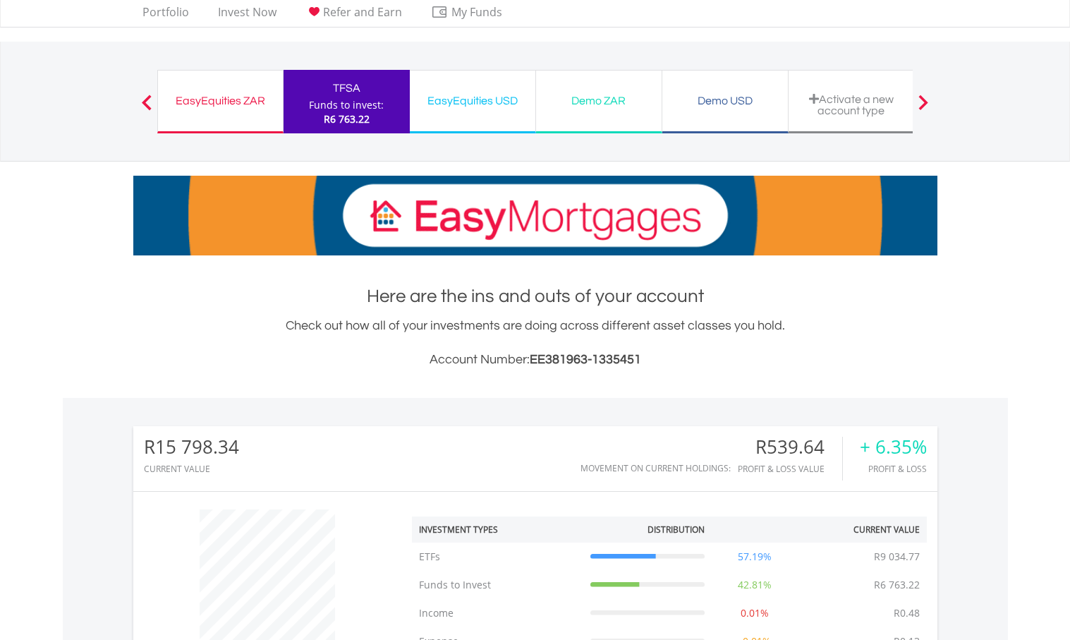
click at [229, 100] on div "EasyEquities ZAR" at bounding box center [220, 101] width 108 height 20
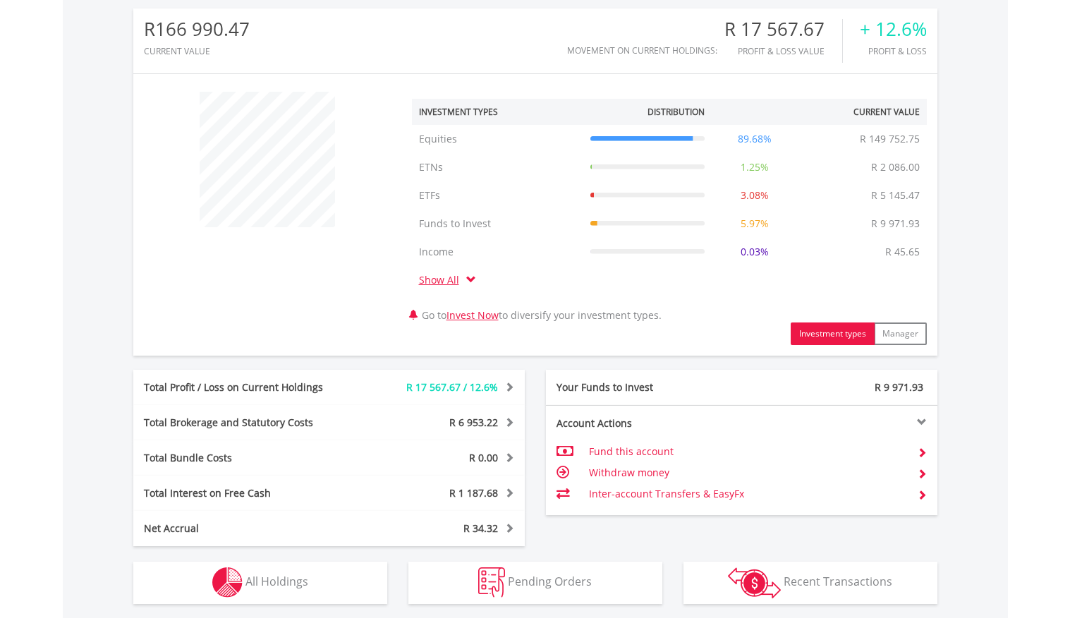
scroll to position [494, 0]
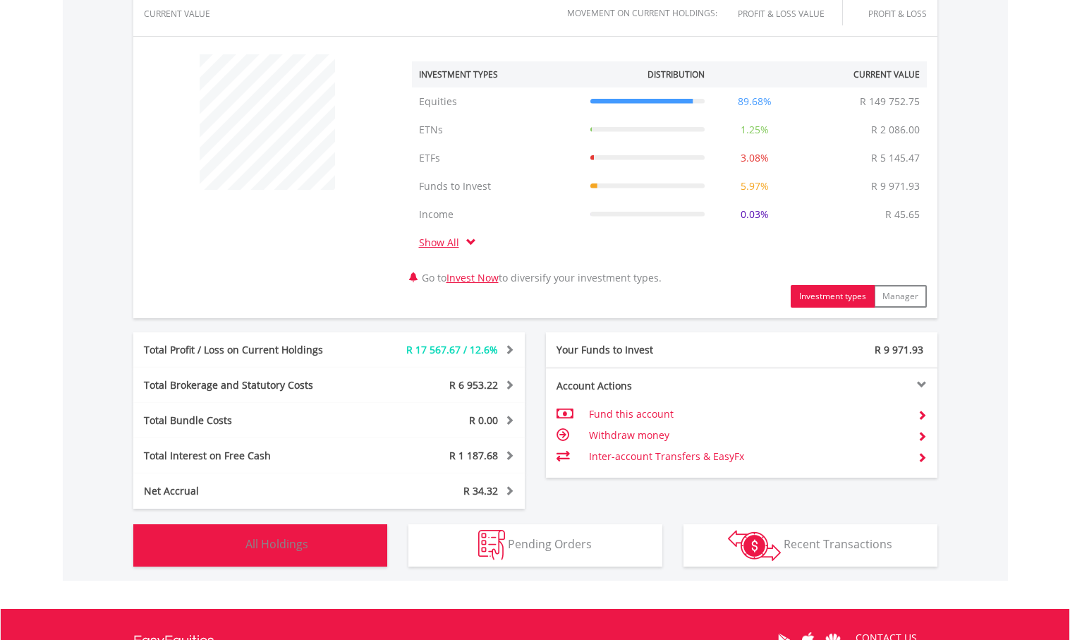
click at [278, 546] on span "All Holdings" at bounding box center [276, 544] width 63 height 16
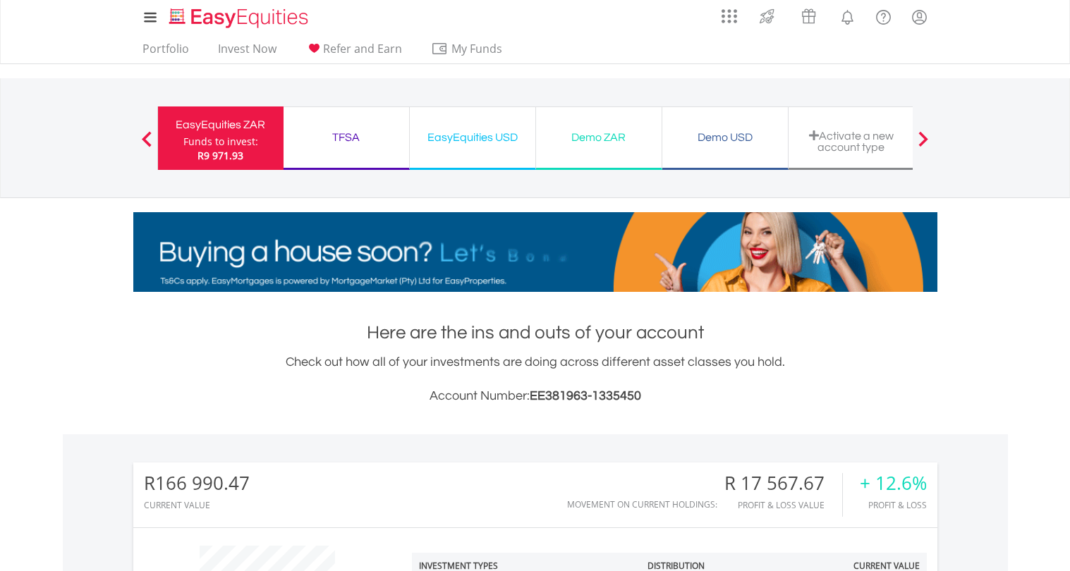
scroll to position [0, 0]
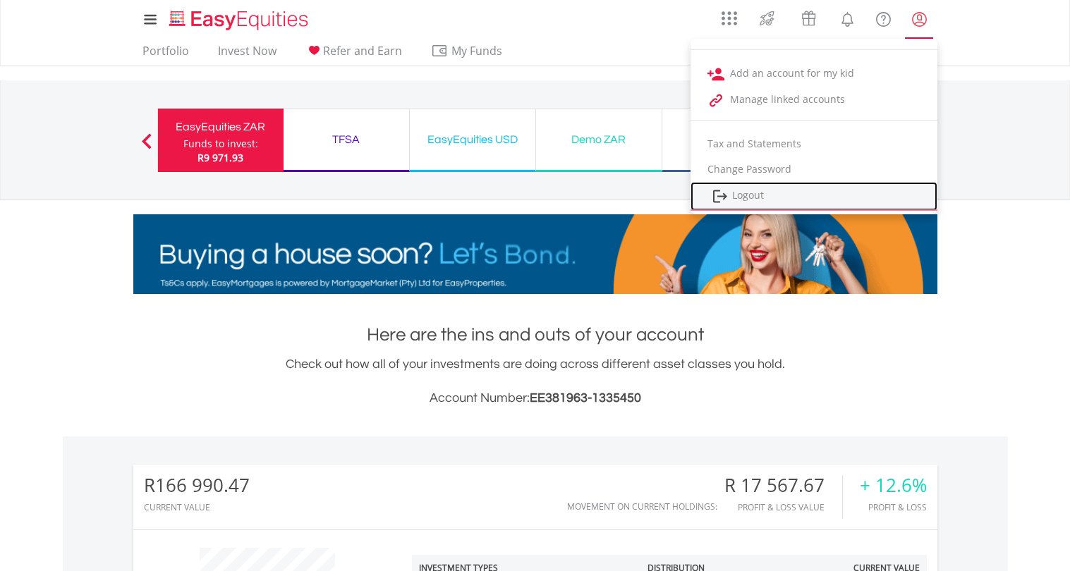
click at [746, 197] on link "Logout" at bounding box center [813, 196] width 247 height 29
